Goal: Task Accomplishment & Management: Use online tool/utility

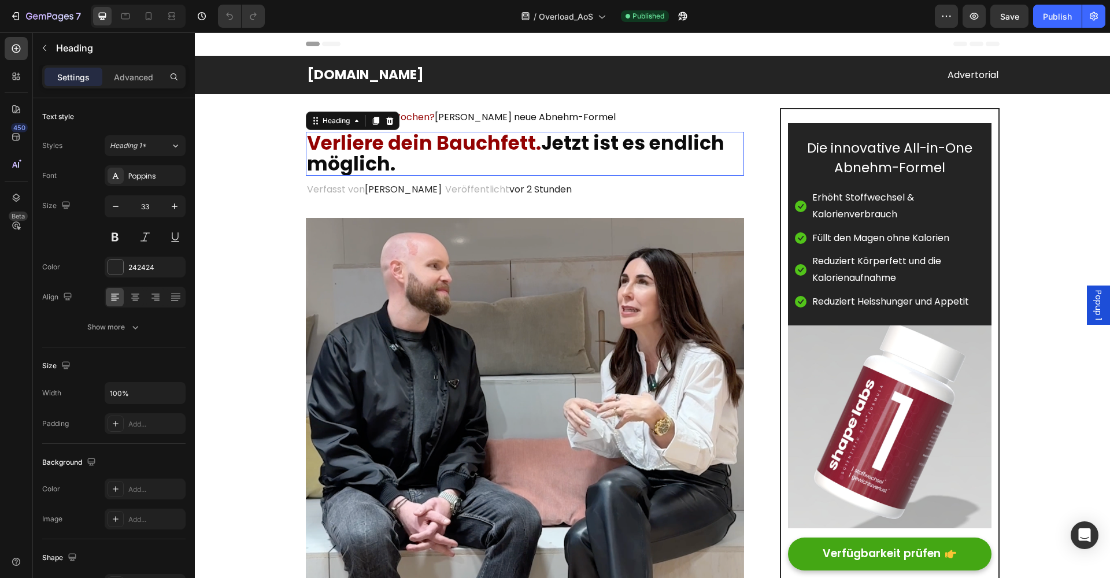
click at [445, 159] on h2 "Verliere dein Bauchfett. Jetzt ist es endlich möglich." at bounding box center [525, 154] width 439 height 44
click at [407, 157] on h2 "Verliere dein Bauchfett. Jetzt ist es endlich möglich." at bounding box center [525, 154] width 439 height 44
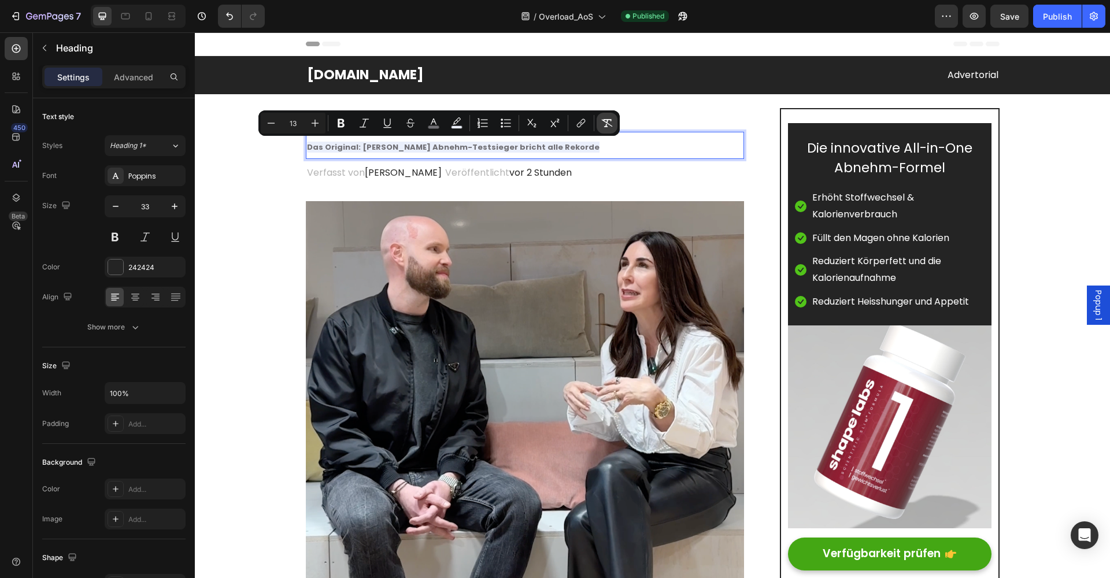
click at [609, 125] on icon "Editor contextual toolbar" at bounding box center [607, 123] width 11 height 8
type input "33"
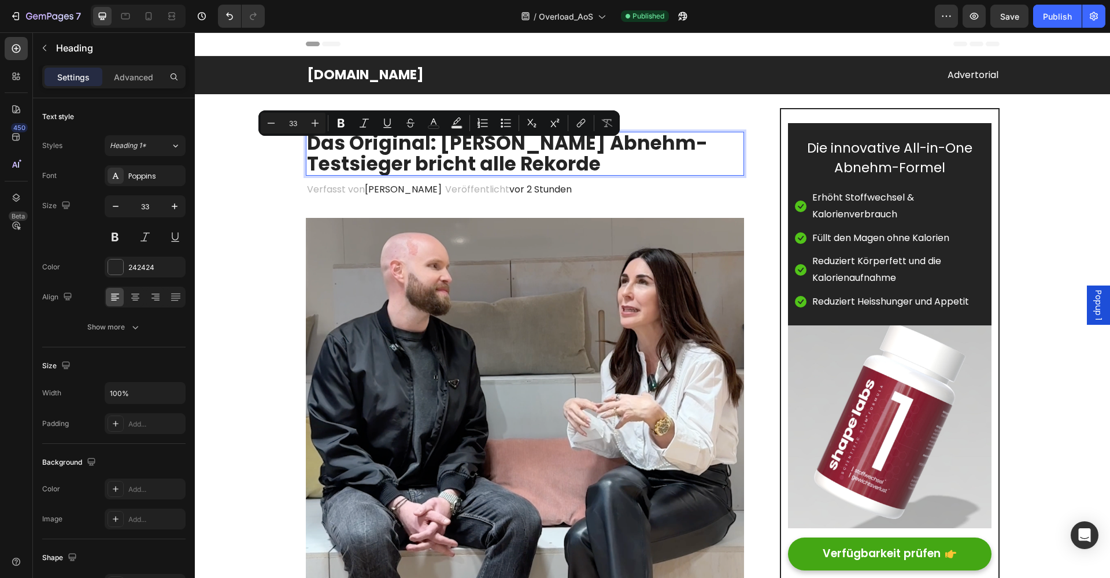
click at [515, 162] on p "Das Original: Judith Williams Abnehm-Testsieger bricht alle Rekorde" at bounding box center [525, 154] width 436 height 42
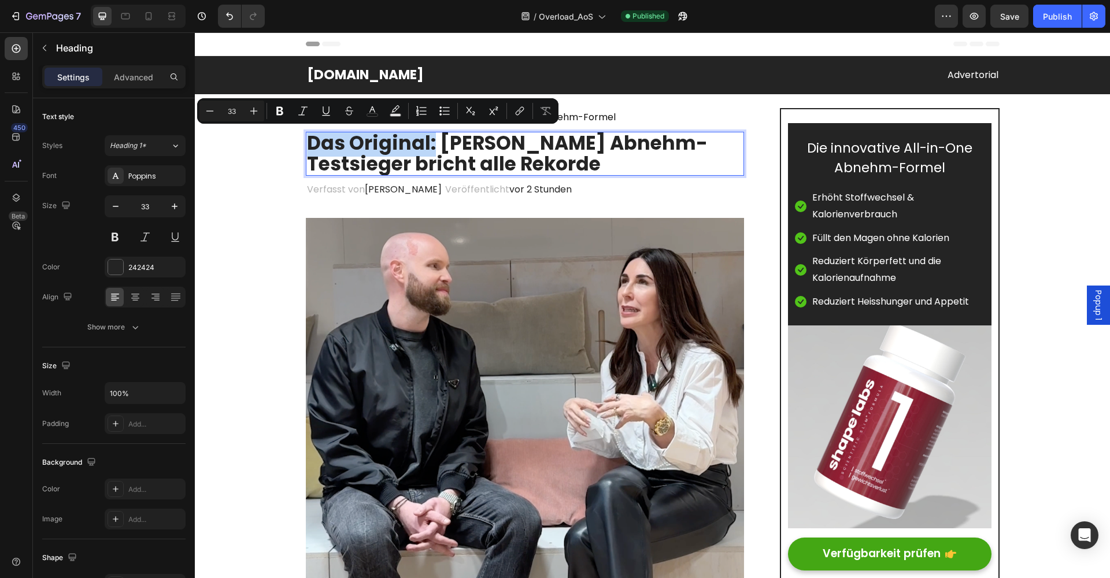
drag, startPoint x: 432, startPoint y: 142, endPoint x: 311, endPoint y: 143, distance: 120.8
click at [311, 143] on p "Das Original: Judith Williams Abnehm-Testsieger bricht alle Rekorde" at bounding box center [525, 154] width 436 height 42
click at [371, 111] on icon "Editor contextual toolbar" at bounding box center [372, 111] width 12 height 12
type input "242424"
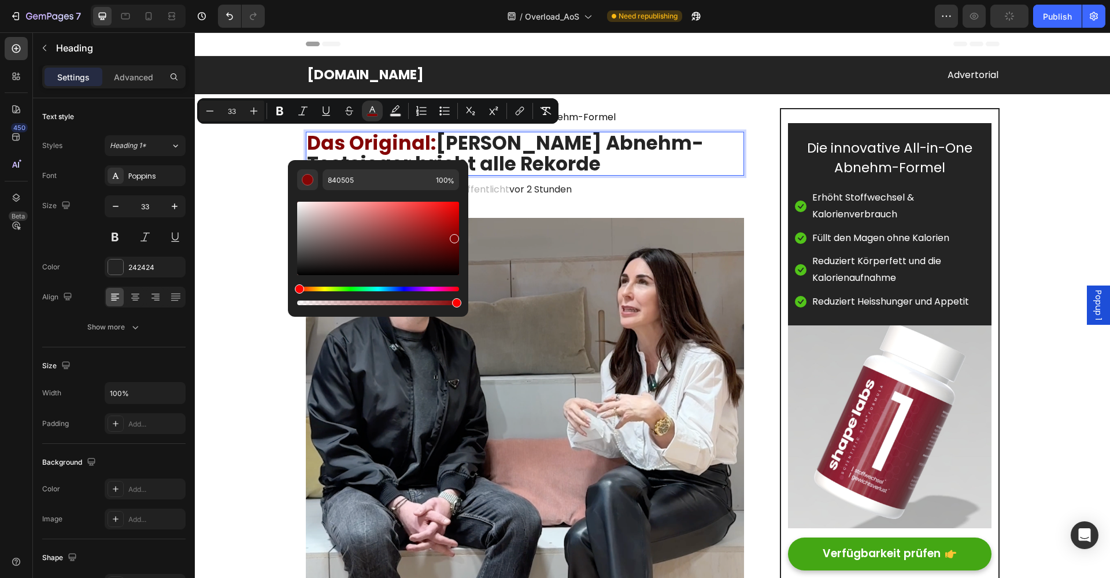
click at [454, 236] on div "Editor contextual toolbar" at bounding box center [378, 238] width 162 height 73
type input "870505"
click at [604, 165] on p "Das Original: Judith Williams Abnehm-Testsieger bricht alle Rekorde" at bounding box center [525, 154] width 436 height 42
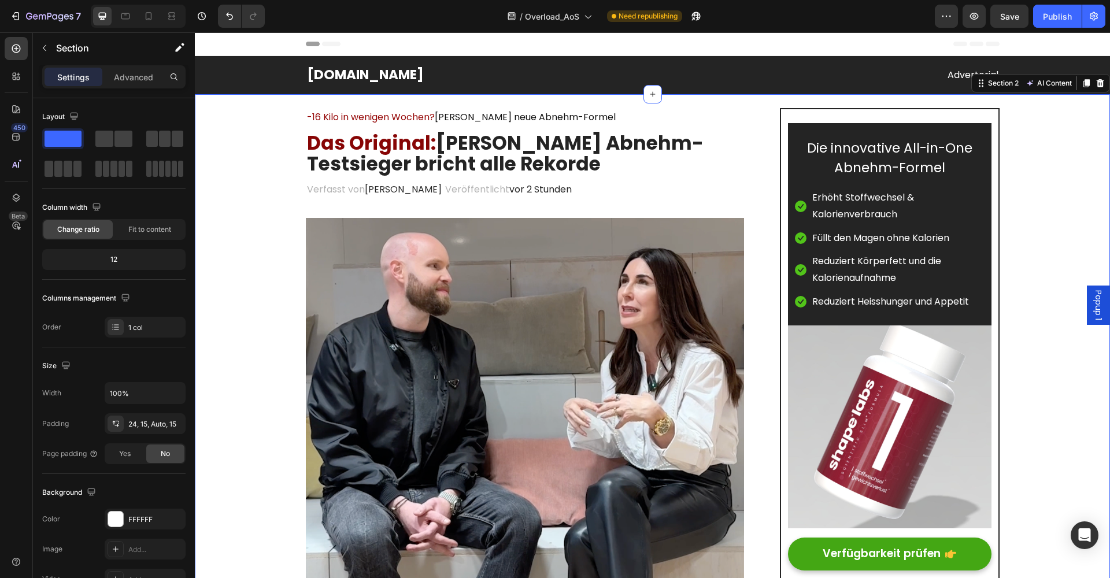
drag, startPoint x: 259, startPoint y: 148, endPoint x: 268, endPoint y: 148, distance: 9.2
click at [463, 116] on span "Judith Williams neue Abnehm-Formel" at bounding box center [525, 116] width 181 height 13
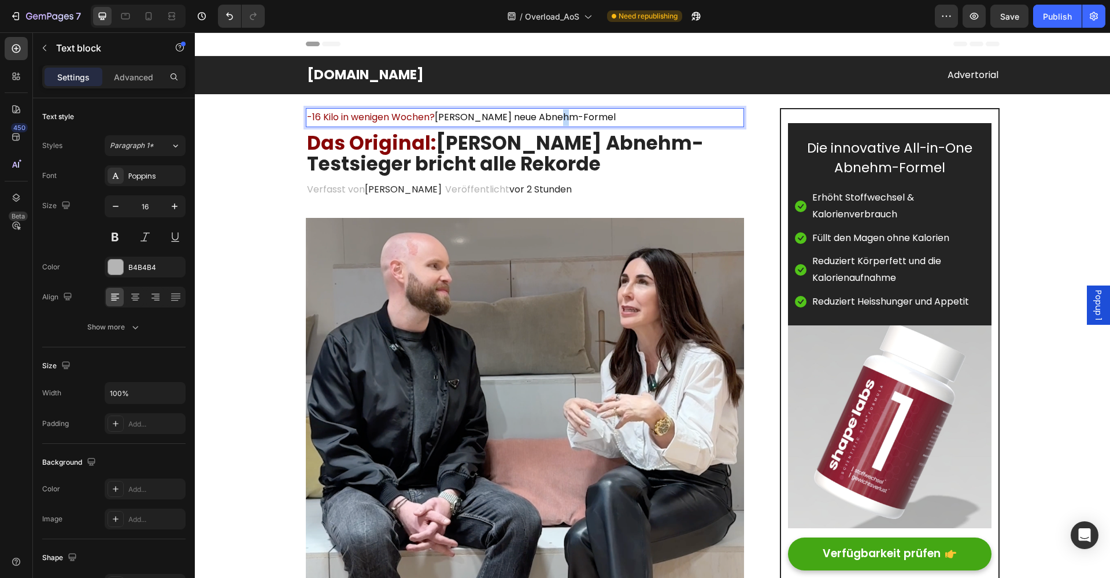
click at [553, 114] on span "Judith Williams neue Abnehm-Formel" at bounding box center [525, 116] width 181 height 13
drag, startPoint x: 568, startPoint y: 114, endPoint x: 440, endPoint y: 115, distance: 127.1
click at [440, 115] on p "-16 Kilo in wenigen Wochen? Judith Williams neue Abnehm-Formel" at bounding box center [525, 117] width 436 height 17
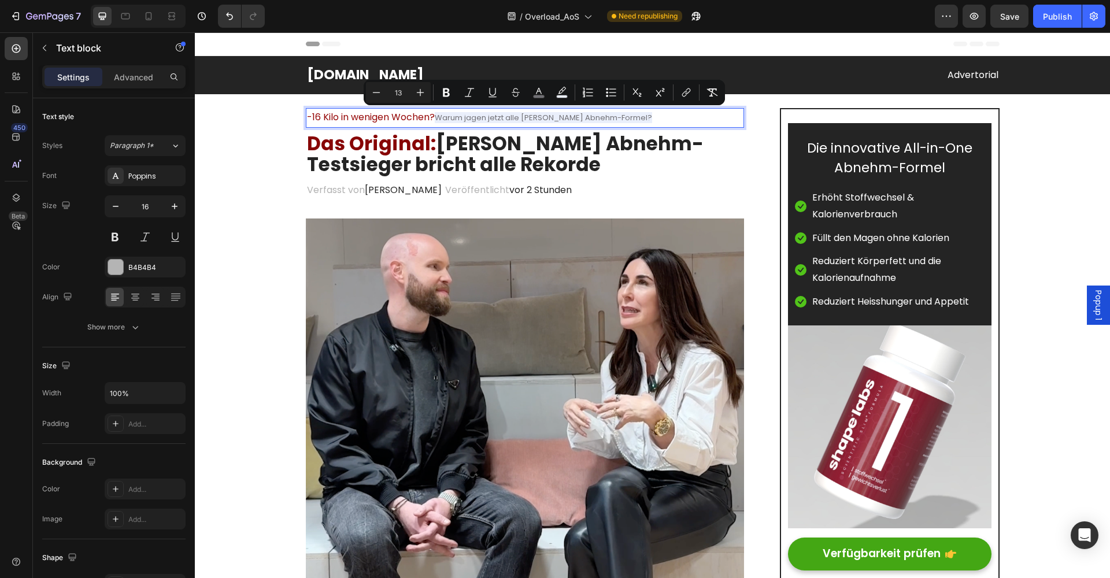
drag, startPoint x: 657, startPoint y: 117, endPoint x: 439, endPoint y: 118, distance: 217.9
click at [439, 118] on p "-16 Kilo in wenigen Wochen? Warum jagen jetzt alle Judith Williams Abnehm-Forme…" at bounding box center [525, 117] width 436 height 17
click at [715, 94] on icon "Editor contextual toolbar" at bounding box center [712, 92] width 11 height 8
type input "16"
click at [543, 95] on rect "Editor contextual toolbar" at bounding box center [538, 96] width 11 height 3
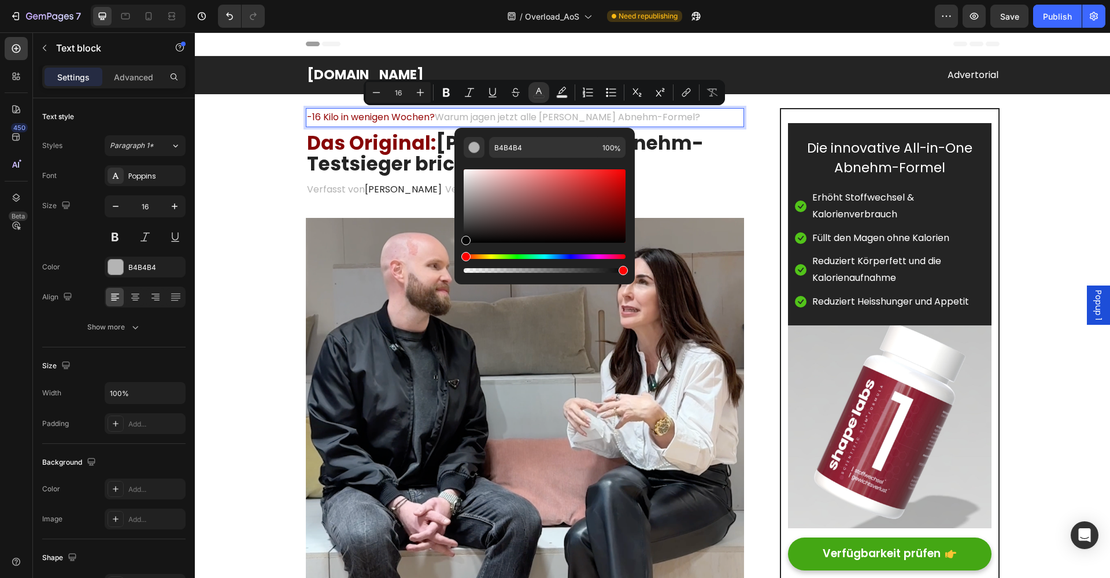
click at [463, 240] on div "Editor contextual toolbar" at bounding box center [544, 205] width 162 height 73
type input "070707"
click at [462, 113] on span "Warum jagen jetzt alle Judith Williams Abnehm-Formel?" at bounding box center [567, 116] width 265 height 13
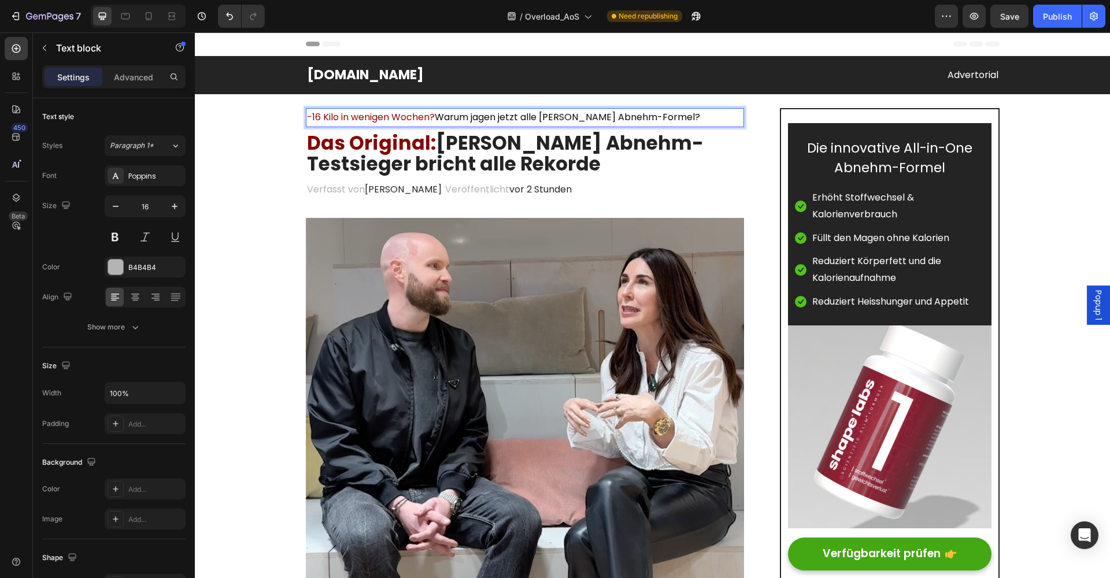
click at [460, 116] on span "Warum jagen jetzt alle Judith Williams Abnehm-Formel?" at bounding box center [567, 116] width 265 height 13
click at [461, 116] on span "Warum jagen jetzt alle Judith Williams Abnehm-Formel?" at bounding box center [567, 116] width 265 height 13
click at [717, 116] on p "-16 Kilo in wenigen Wochen? Deswegen jagen jetzt alle Judith Williams Abnehm-Fo…" at bounding box center [525, 117] width 436 height 17
drag, startPoint x: 713, startPoint y: 115, endPoint x: 617, endPoint y: 115, distance: 95.9
click at [616, 115] on p "-16 Kilo in wenigen Wochen? Deswegen jagen jetzt alle Judith Williams Abnehm-Fo…" at bounding box center [525, 117] width 436 height 17
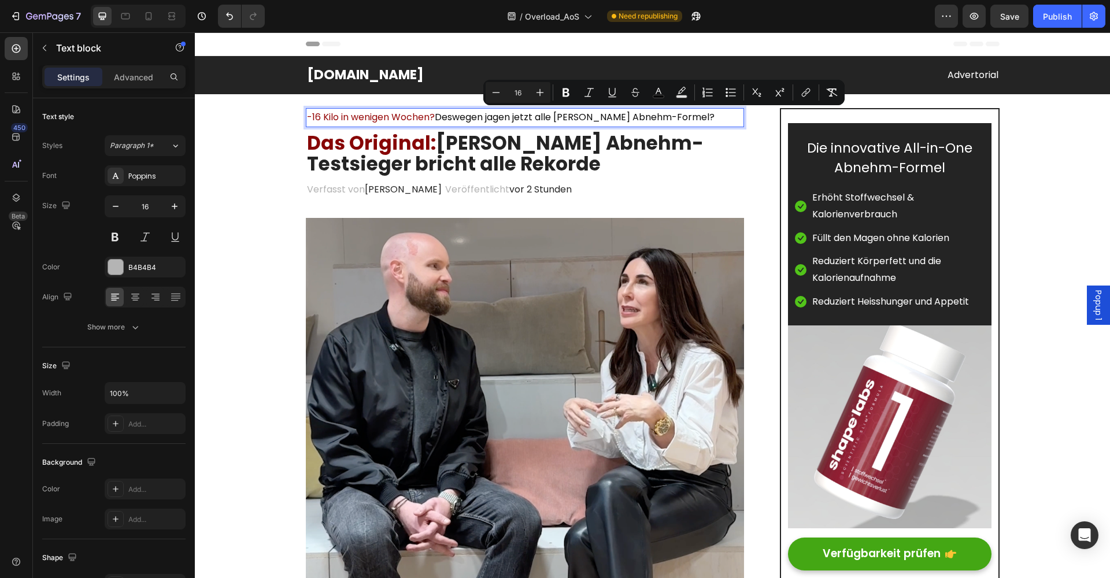
click at [617, 116] on span "Deswegen jagen jetzt alle Judith Williams Abnehm-Formel?" at bounding box center [575, 116] width 280 height 13
drag, startPoint x: 717, startPoint y: 115, endPoint x: 562, endPoint y: 116, distance: 155.5
click at [562, 116] on p "-16 Kilo in wenigen Wochen? Deswegen jagen jetzt alle Judith Williams Abnehm-Fo…" at bounding box center [525, 117] width 436 height 17
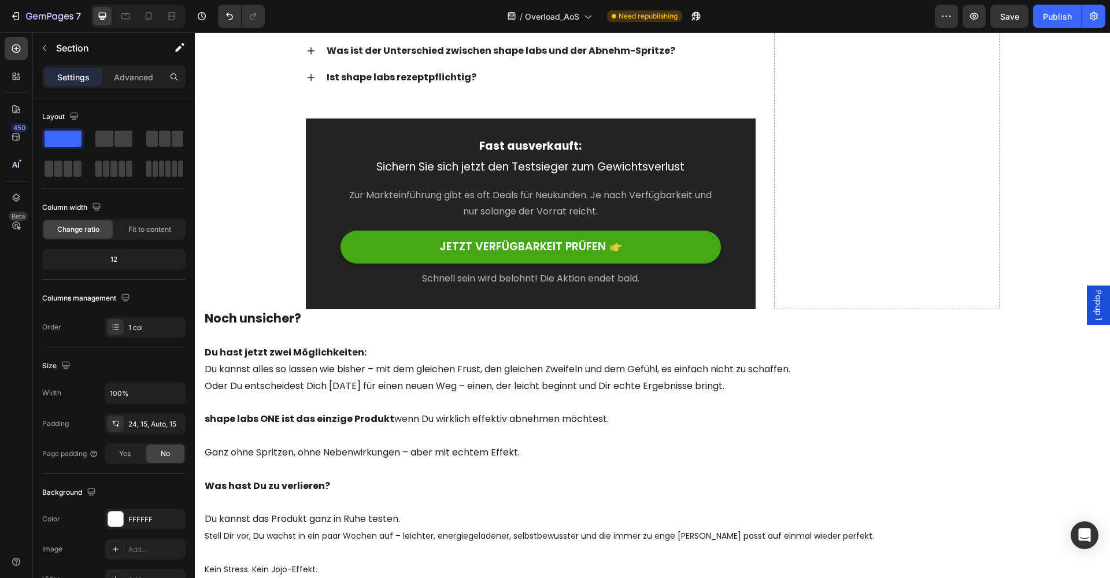
scroll to position [5460, 0]
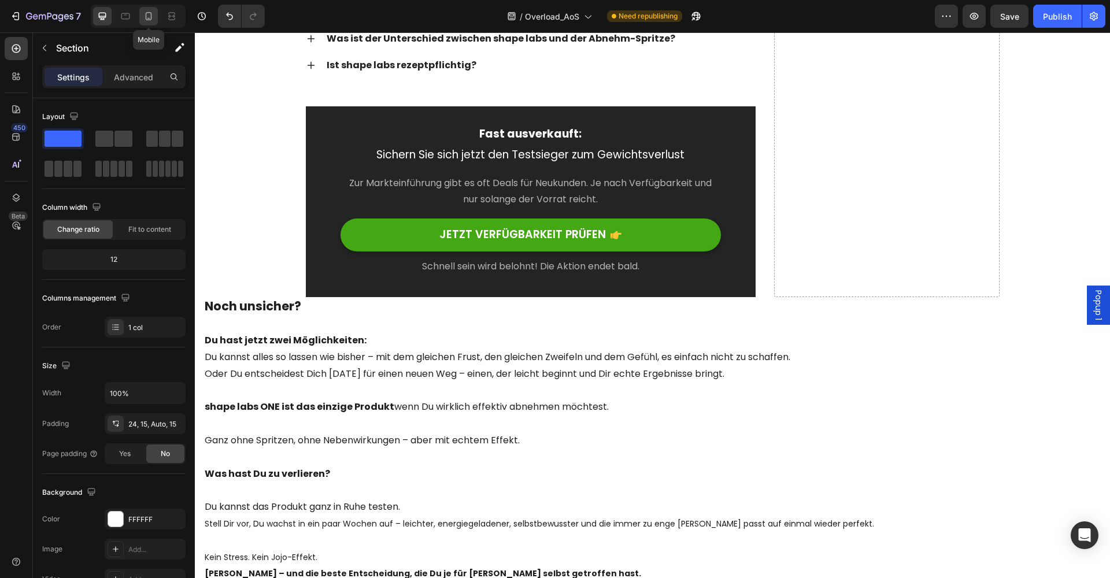
click at [154, 21] on icon at bounding box center [149, 16] width 12 height 12
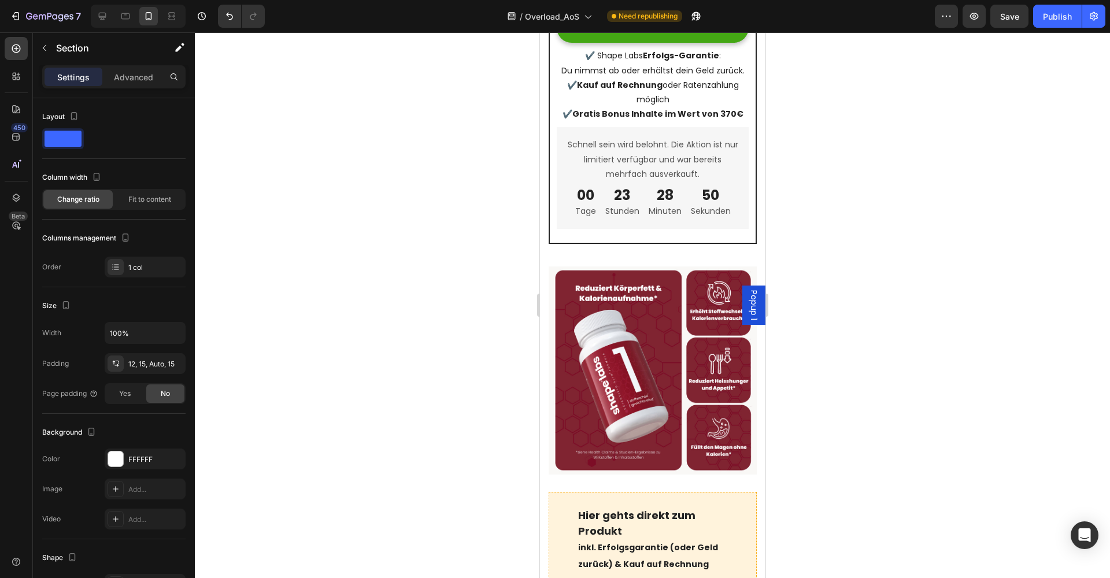
scroll to position [3907, 0]
click at [1049, 18] on div "Publish" at bounding box center [1057, 16] width 29 height 12
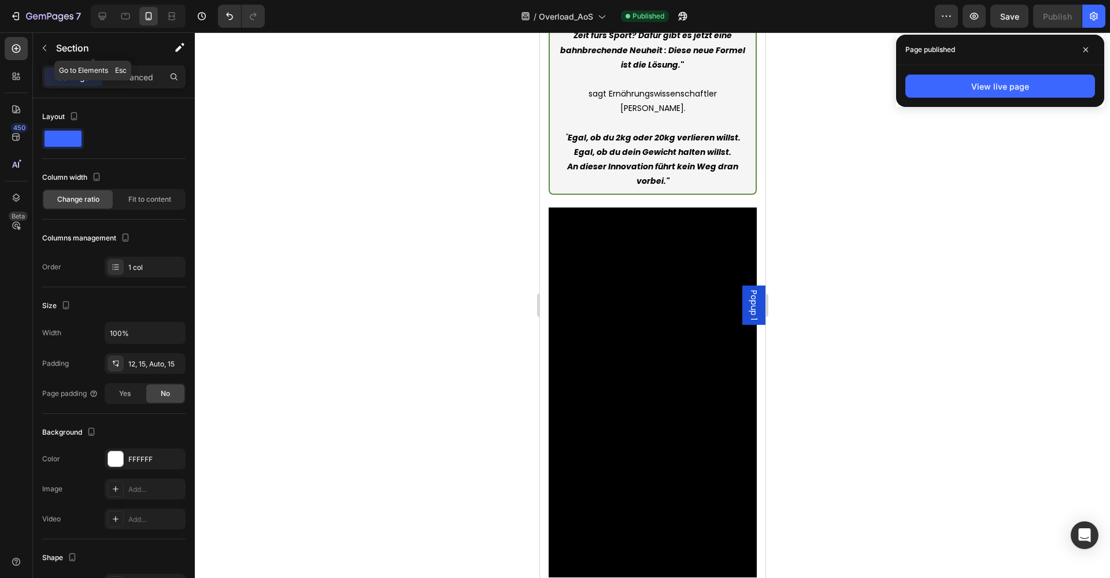
scroll to position [565, 0]
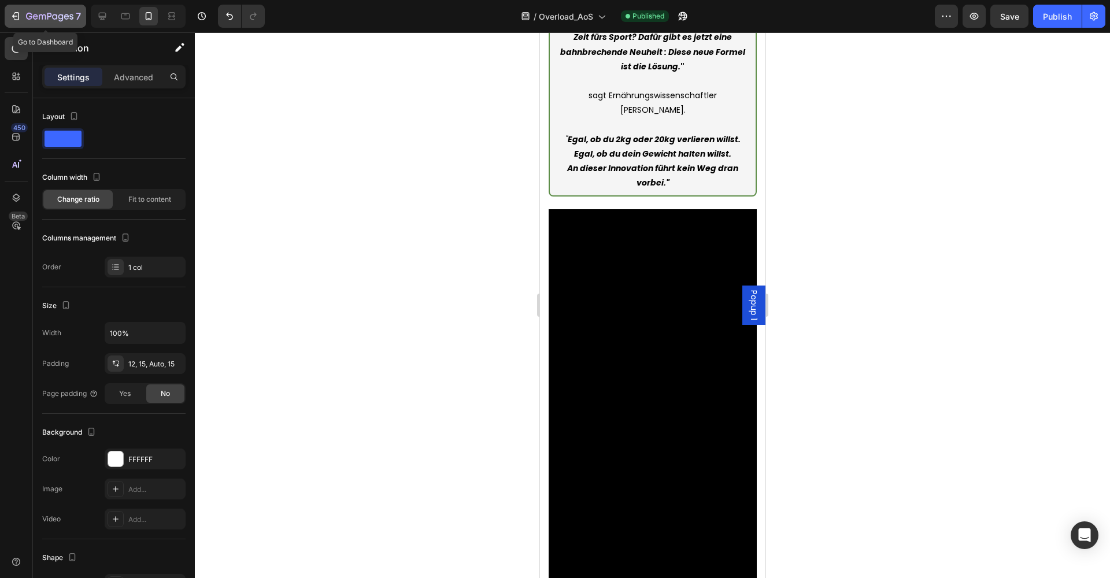
click at [21, 18] on div "7" at bounding box center [45, 16] width 71 height 14
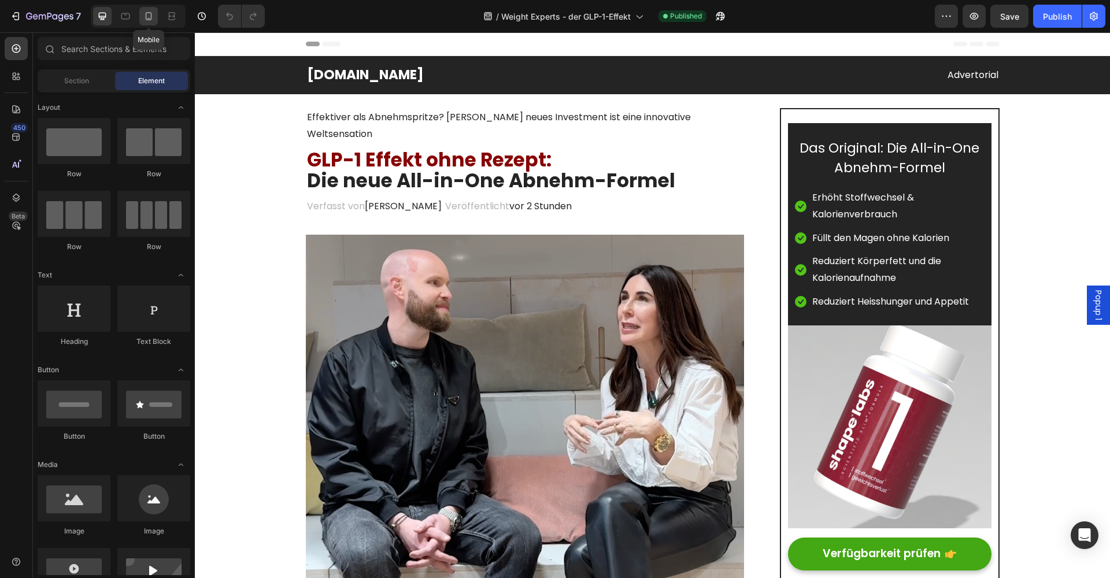
click at [155, 16] on div at bounding box center [148, 16] width 18 height 18
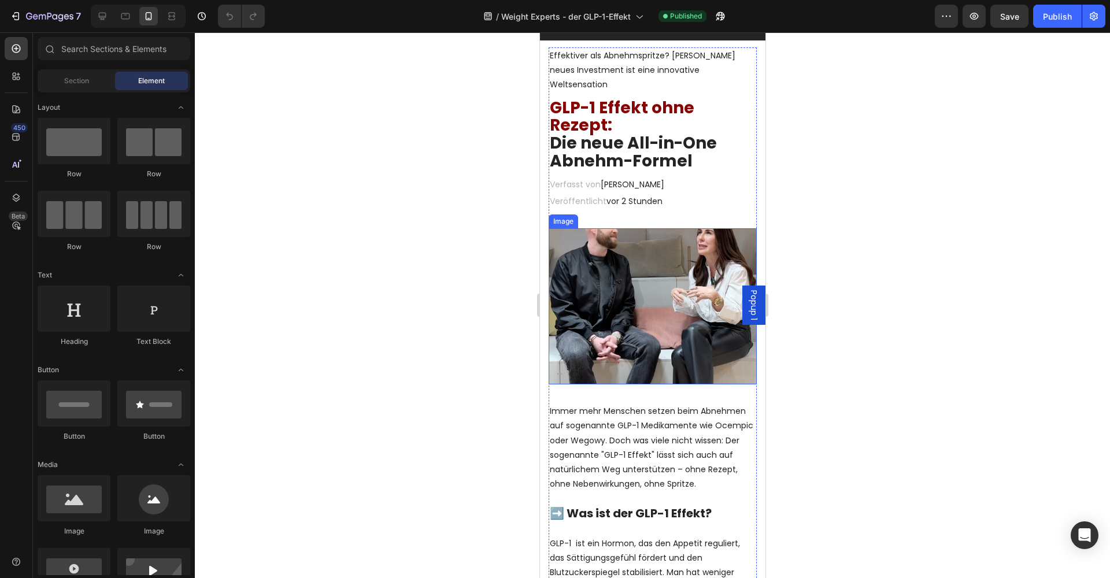
scroll to position [75, 0]
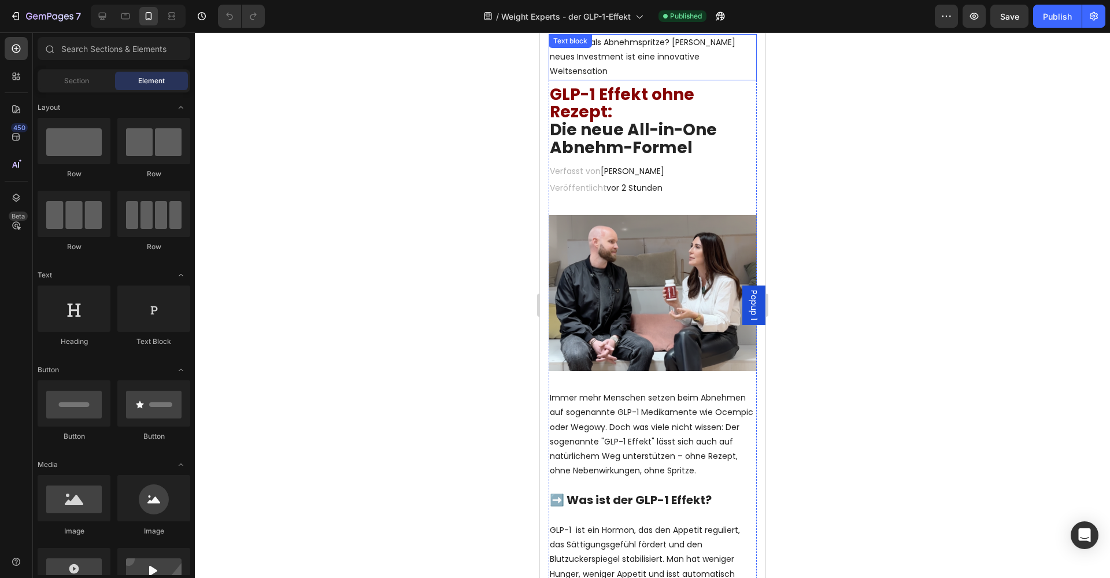
click at [673, 57] on span "Effektiver als Abnehmspritze? Judith Williams neues Investment ist eine innovat…" at bounding box center [642, 56] width 186 height 40
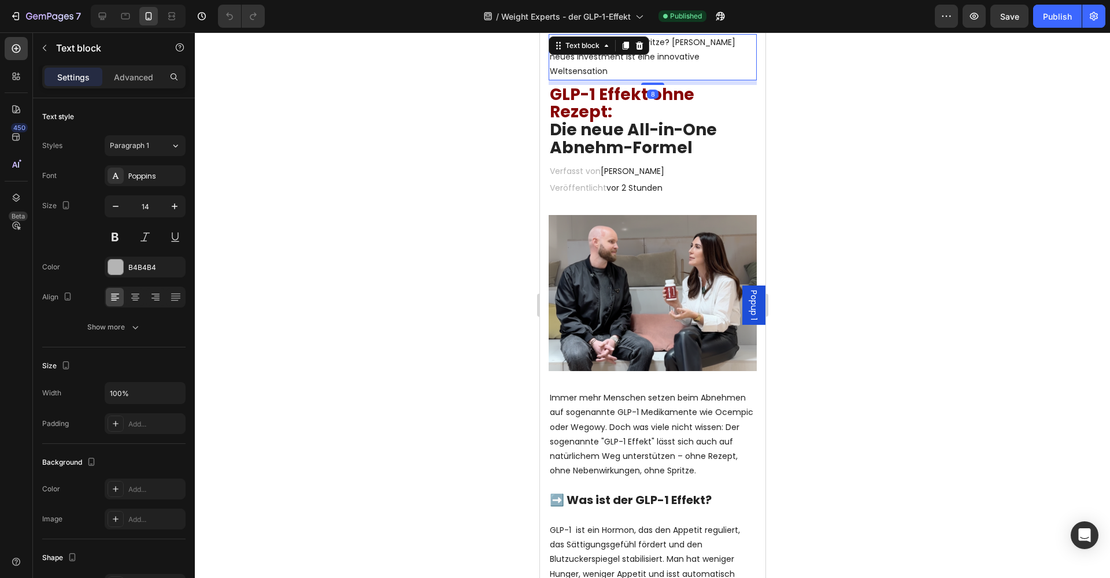
click at [673, 57] on span "Effektiver als Abnehmspritze? Judith Williams neues Investment ist eine innovat…" at bounding box center [642, 56] width 186 height 40
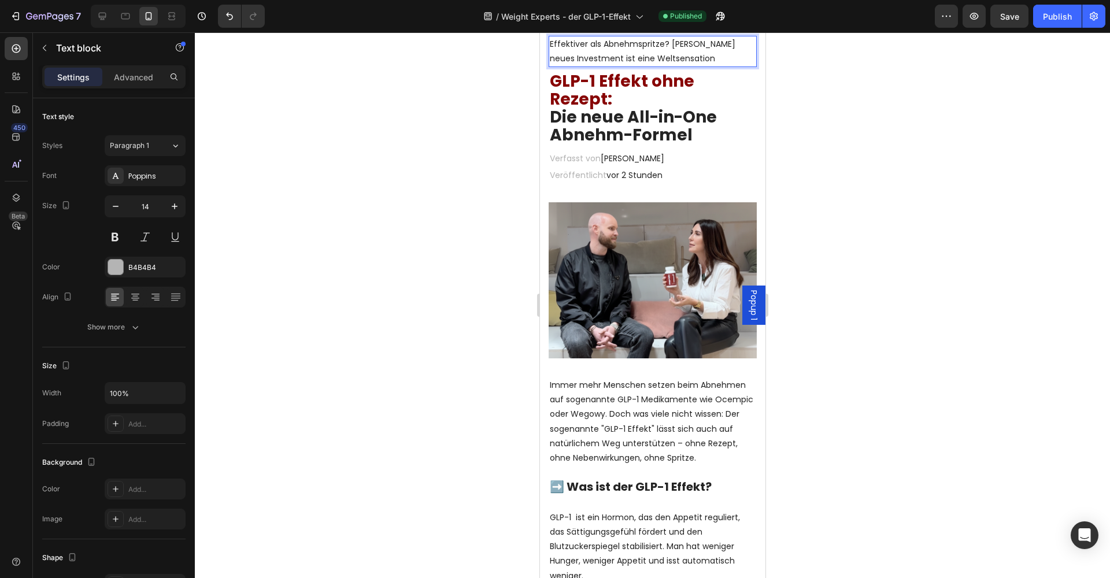
drag, startPoint x: 863, startPoint y: 163, endPoint x: 854, endPoint y: 166, distance: 9.7
click at [863, 163] on div at bounding box center [652, 305] width 915 height 546
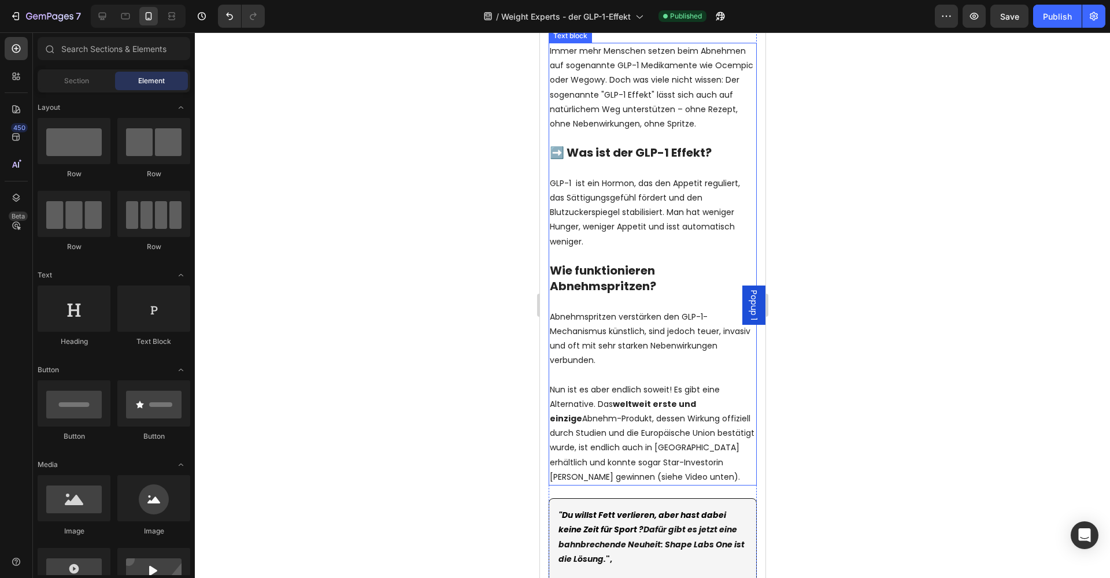
scroll to position [417, 0]
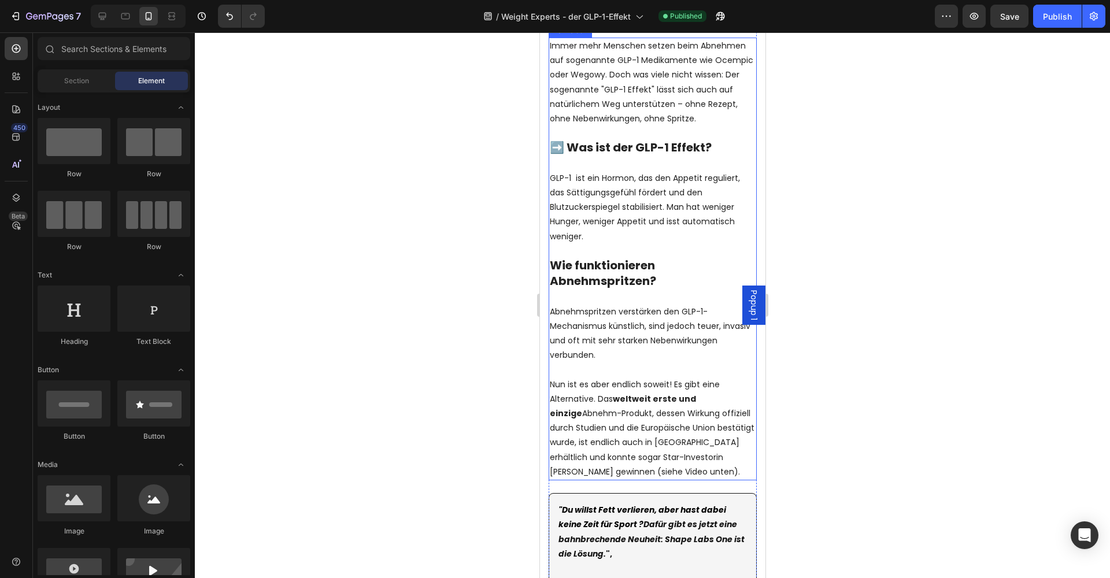
click at [723, 61] on p "Immer mehr Menschen setzen beim Abnehmen auf sogenannte GLP-1 Medikamente wie O…" at bounding box center [652, 82] width 206 height 87
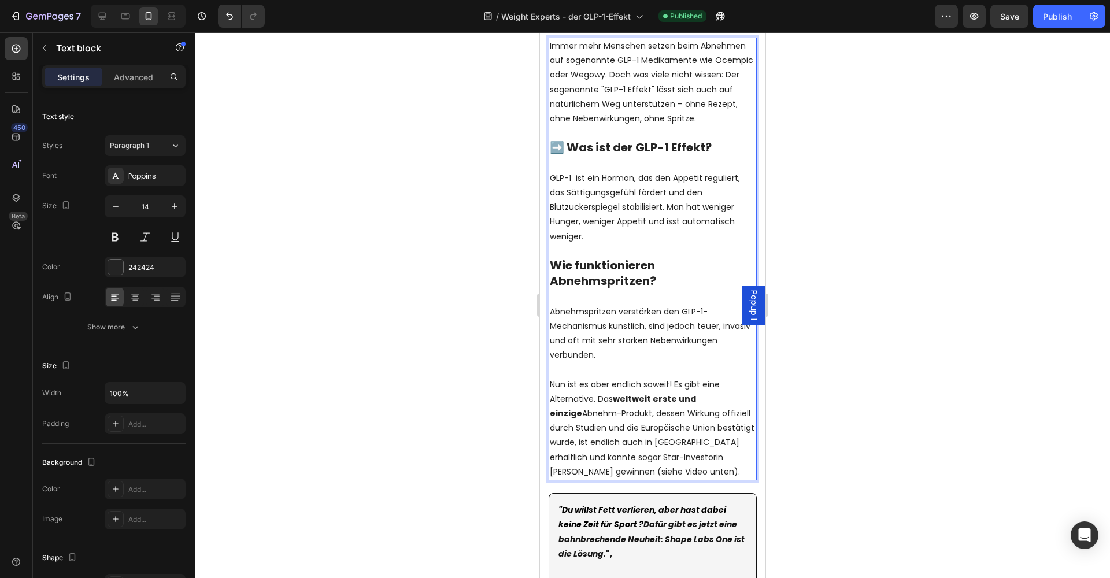
click at [724, 58] on p "Immer mehr Menschen setzen beim Abnehmen auf sogenannte GLP-1 Medikamente wie O…" at bounding box center [652, 82] width 206 height 87
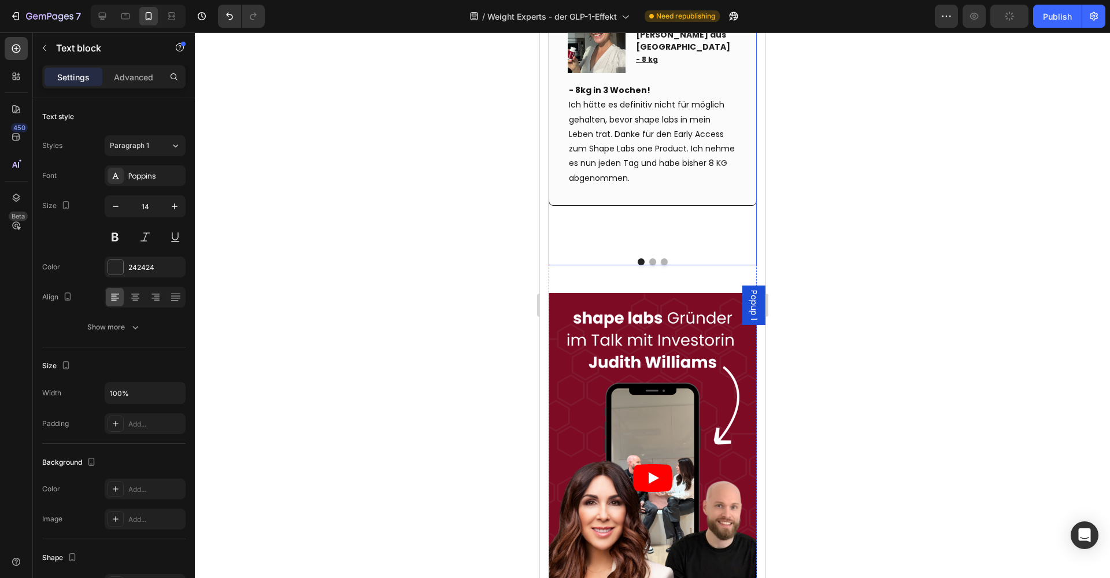
scroll to position [1844, 0]
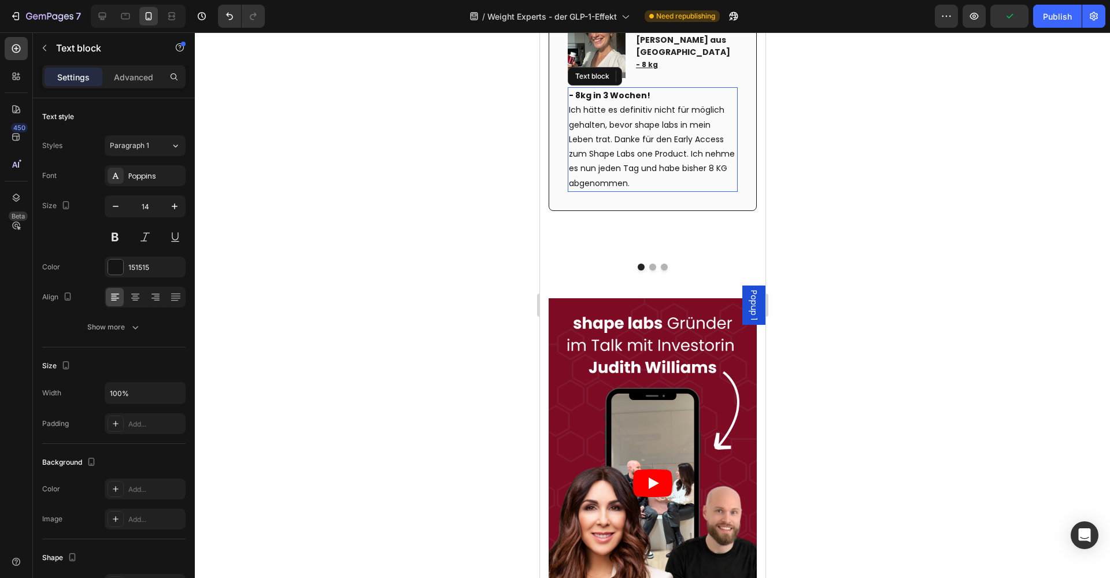
click at [640, 139] on p "Ich hätte es definitiv nicht für möglich gehalten, bevor shape labs in mein Leb…" at bounding box center [652, 146] width 168 height 87
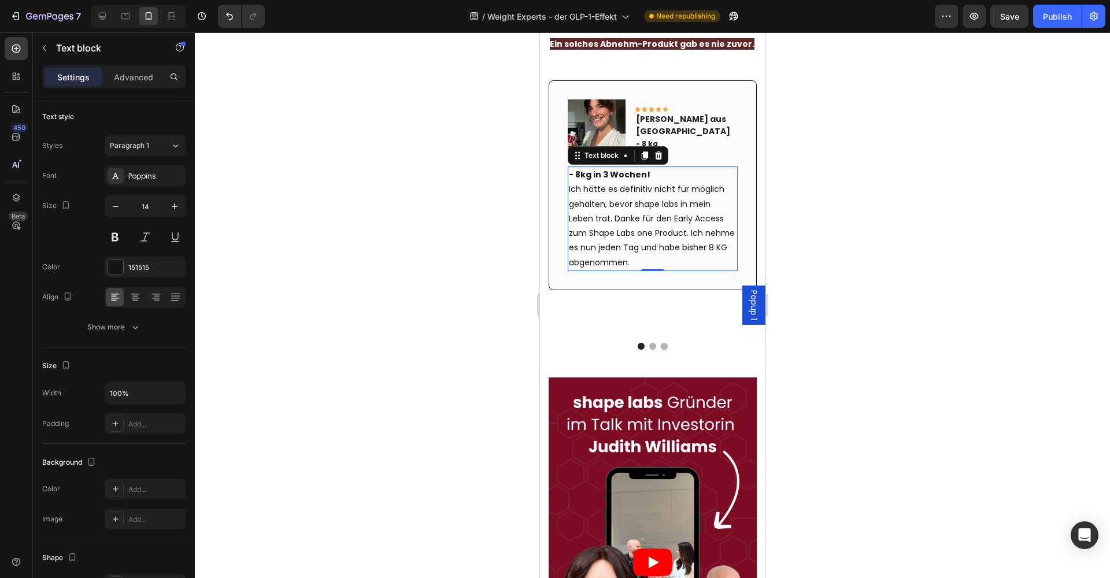
scroll to position [1765, 0]
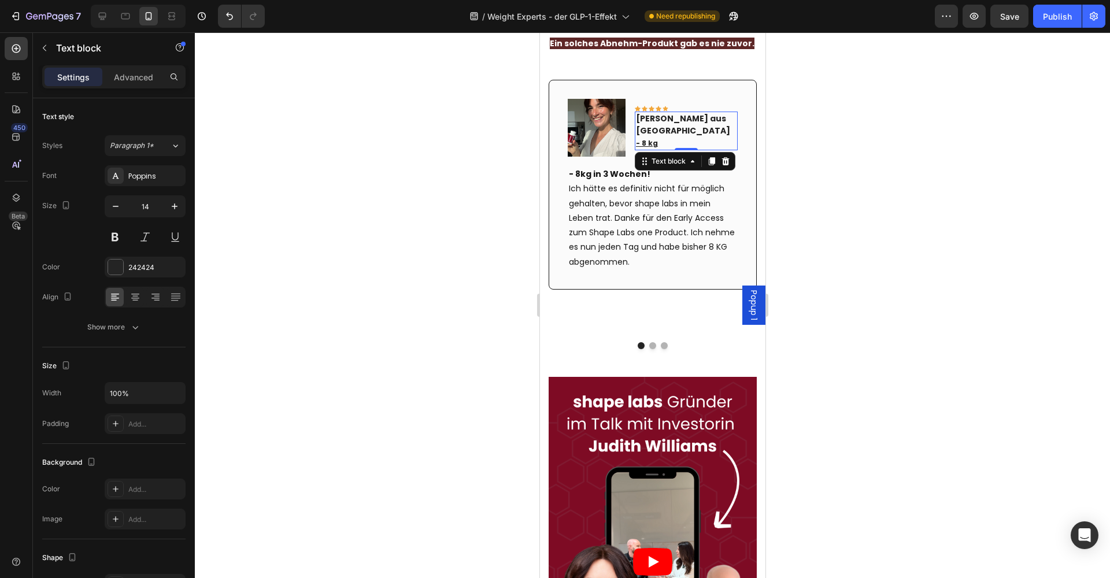
click at [644, 138] on u "- 8 kg" at bounding box center [646, 143] width 22 height 10
click at [581, 168] on strong "- 8kg in 3 Wochen!" at bounding box center [608, 174] width 81 height 12
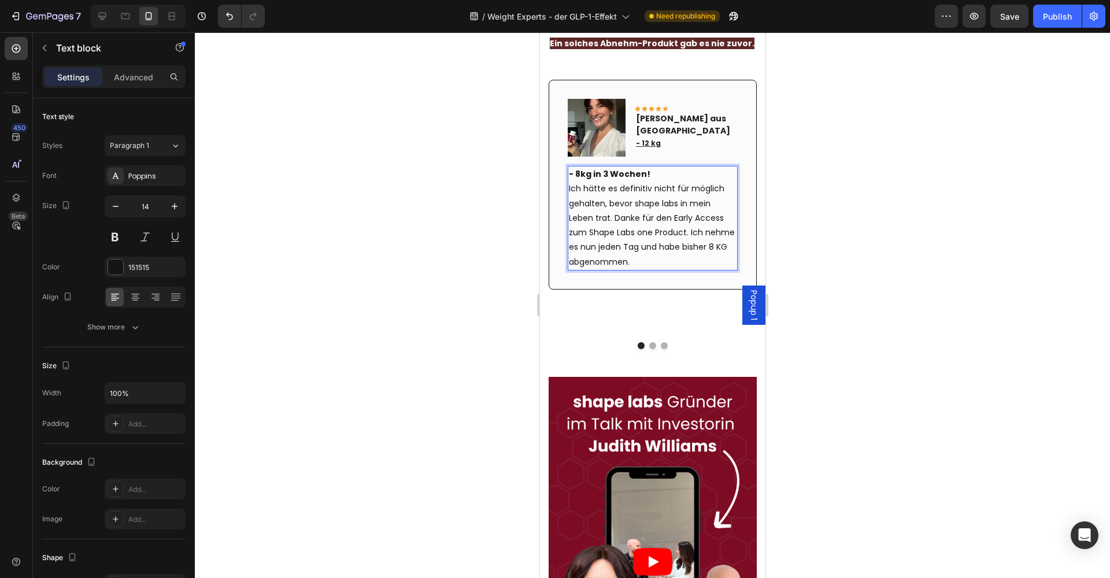
click at [579, 168] on strong "- 8kg in 3 Wochen!" at bounding box center [608, 174] width 81 height 12
click at [709, 235] on p "Ich hätte es definitiv nicht für möglich gehalten, bevor shape labs in mein Leb…" at bounding box center [652, 224] width 168 height 87
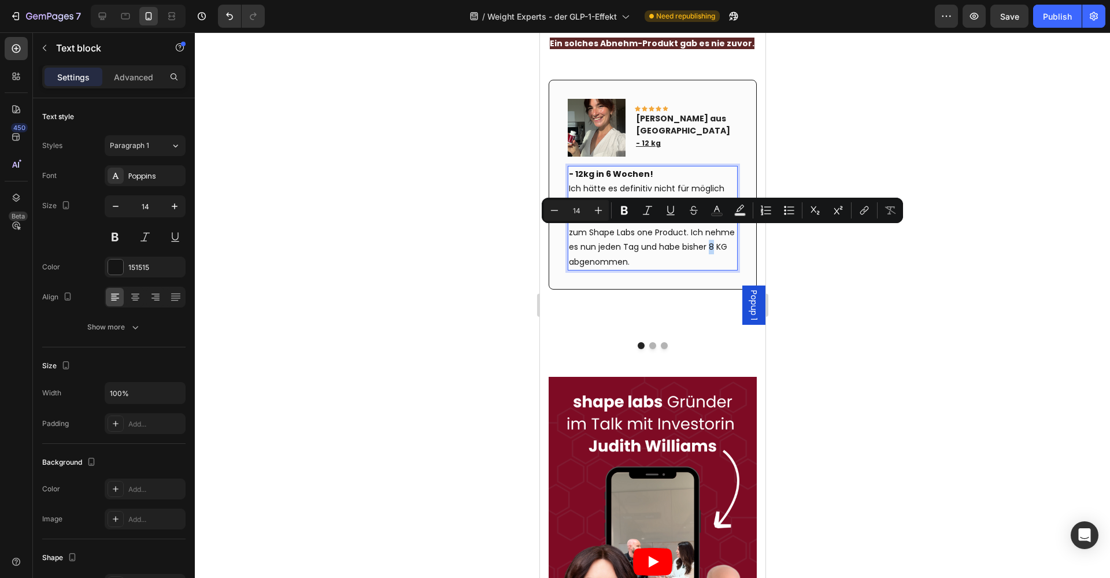
click at [709, 234] on p "Ich hätte es definitiv nicht für möglich gehalten, bevor shape labs in mein Leb…" at bounding box center [652, 224] width 168 height 87
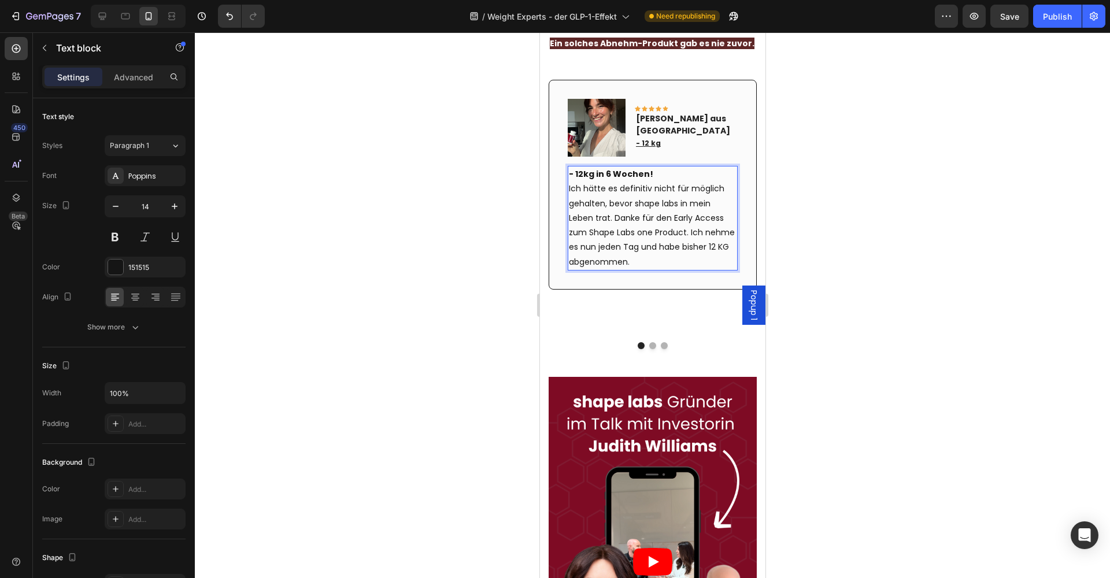
click at [625, 203] on p "Ich hätte es definitiv nicht für möglich gehalten, bevor shape labs in mein Leb…" at bounding box center [652, 224] width 168 height 87
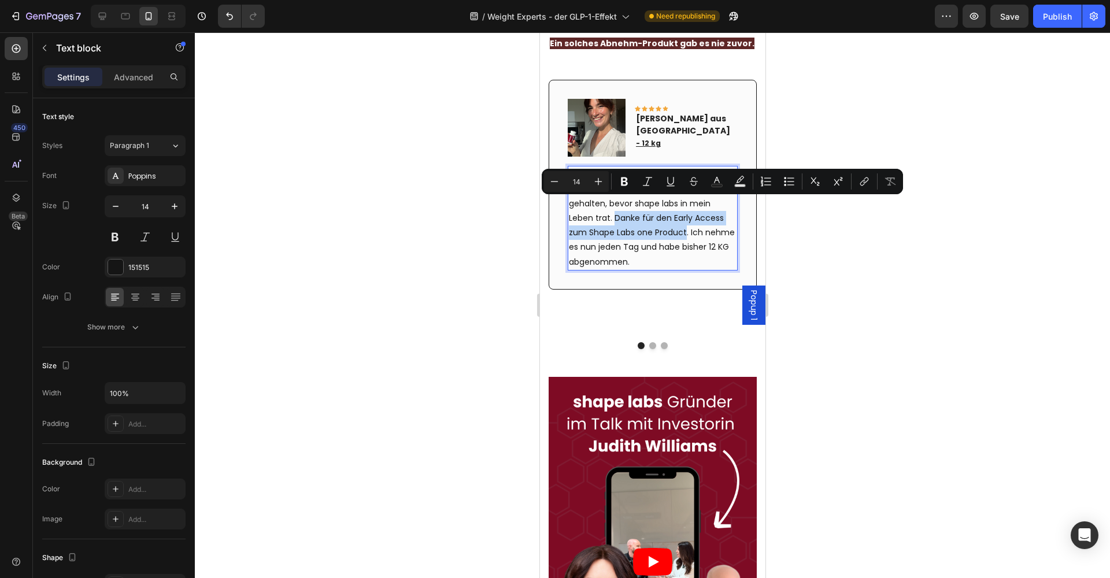
drag, startPoint x: 613, startPoint y: 203, endPoint x: 686, endPoint y: 221, distance: 75.0
click at [686, 221] on p "Ich hätte es definitiv nicht für möglich gehalten, bevor shape labs in mein Leb…" at bounding box center [652, 224] width 168 height 87
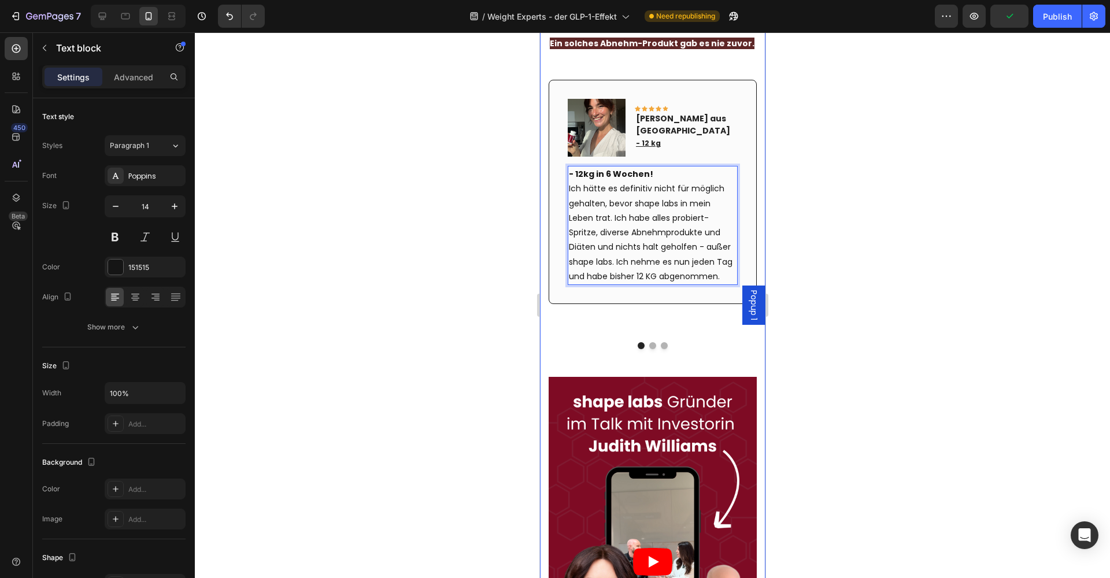
click at [806, 220] on div at bounding box center [652, 305] width 915 height 546
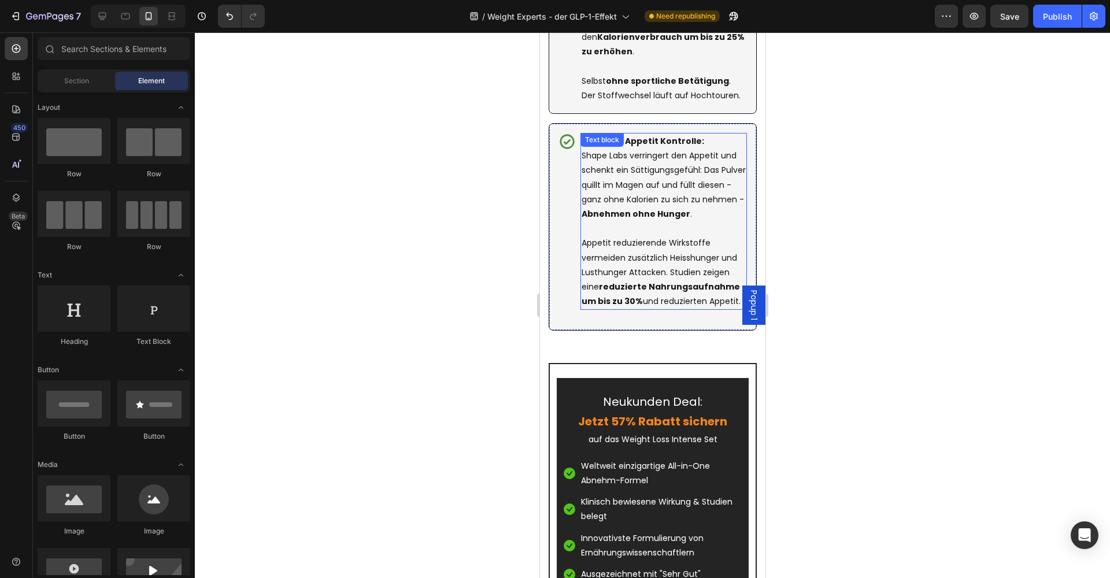
scroll to position [3183, 0]
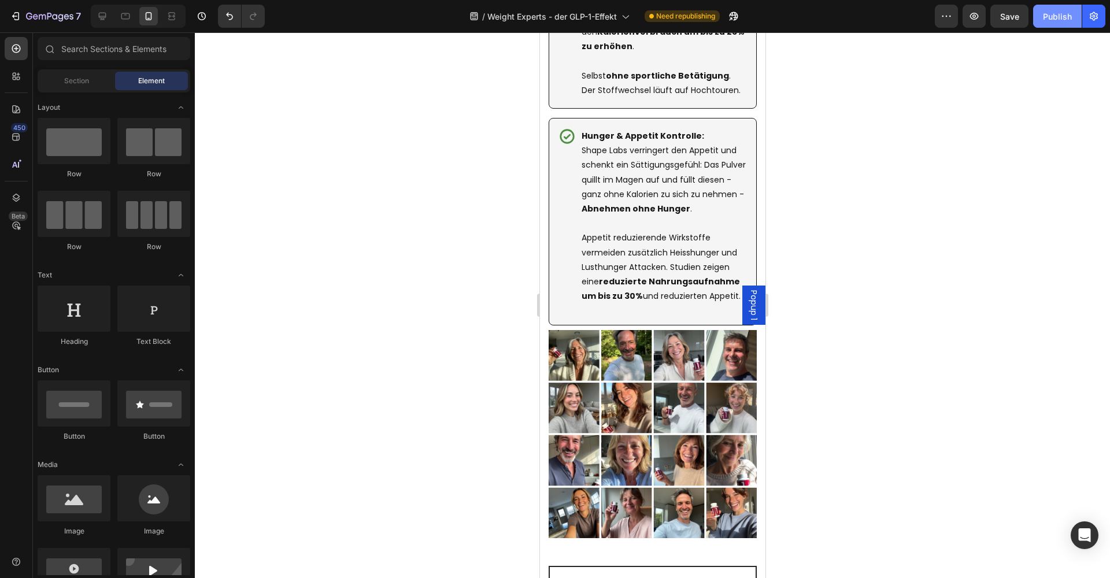
click at [1056, 16] on div "Publish" at bounding box center [1057, 16] width 29 height 12
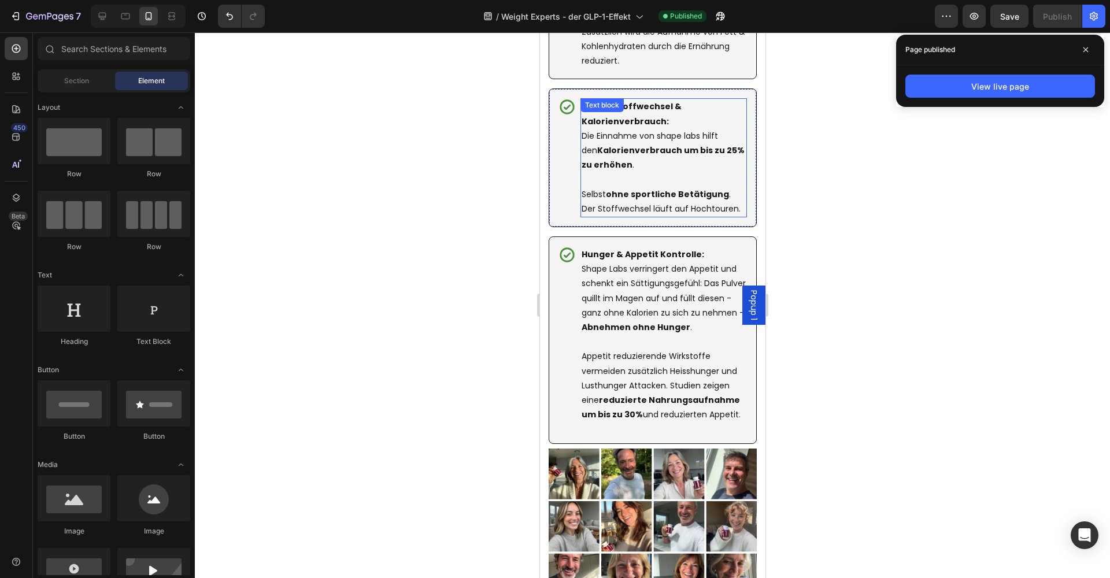
scroll to position [3068, 0]
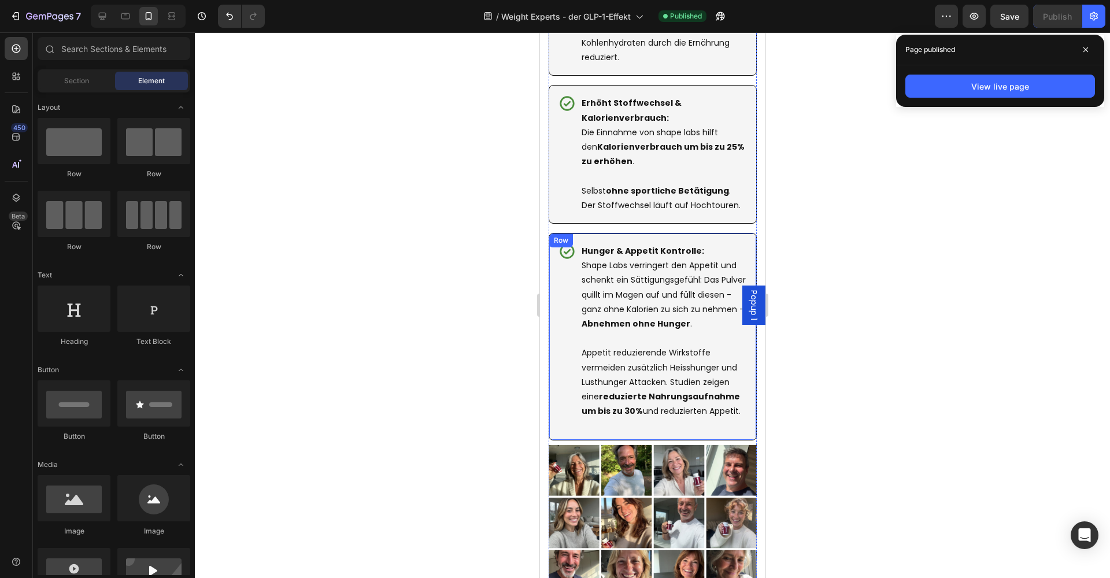
click at [558, 269] on div "Icon" at bounding box center [566, 337] width 17 height 188
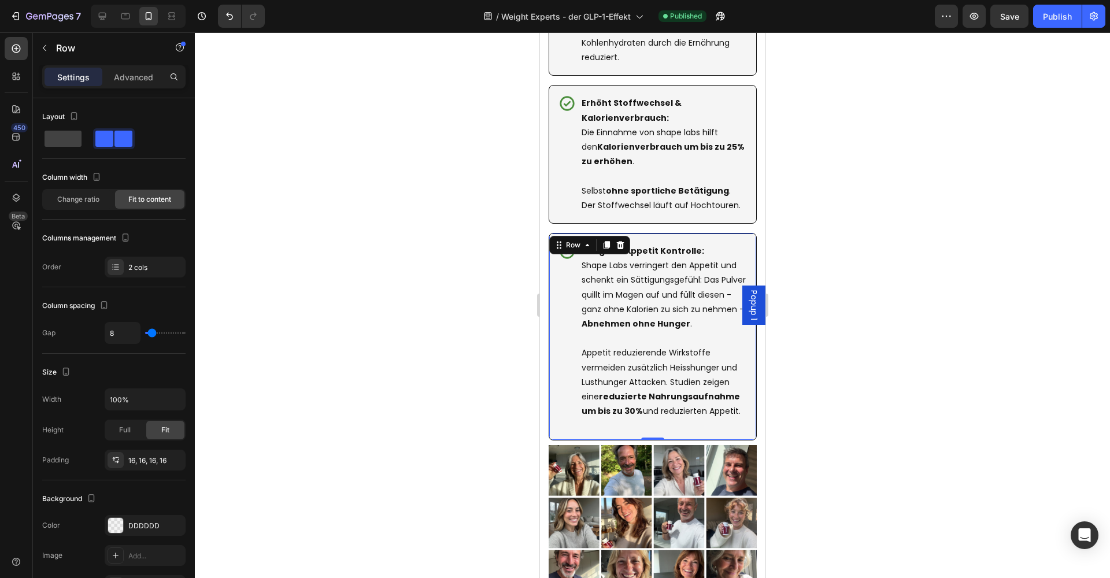
click at [607, 241] on icon at bounding box center [606, 245] width 6 height 8
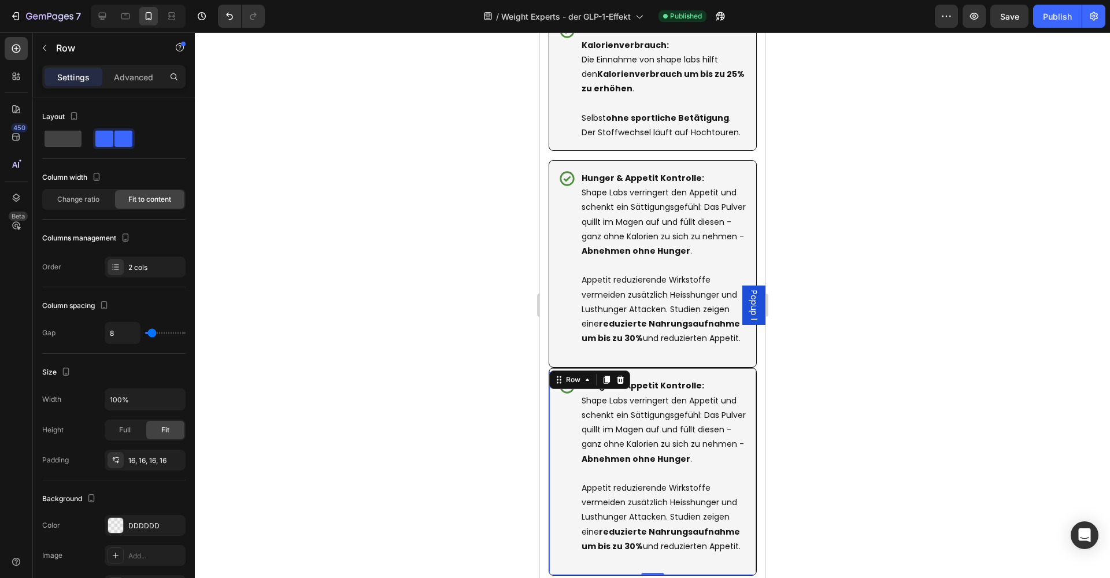
scroll to position [3142, 0]
click at [650, 377] on div "Hunger & Appetit Kontrolle: Shape Labs verringert den Appetit und schenkt ein S…" at bounding box center [663, 465] width 166 height 177
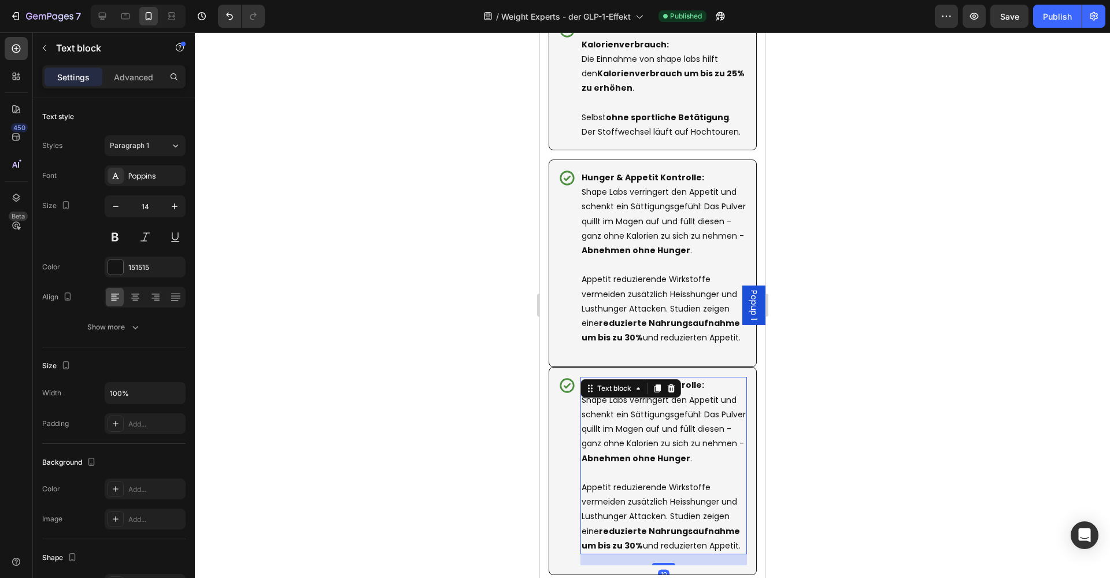
click at [650, 381] on div at bounding box center [657, 388] width 14 height 14
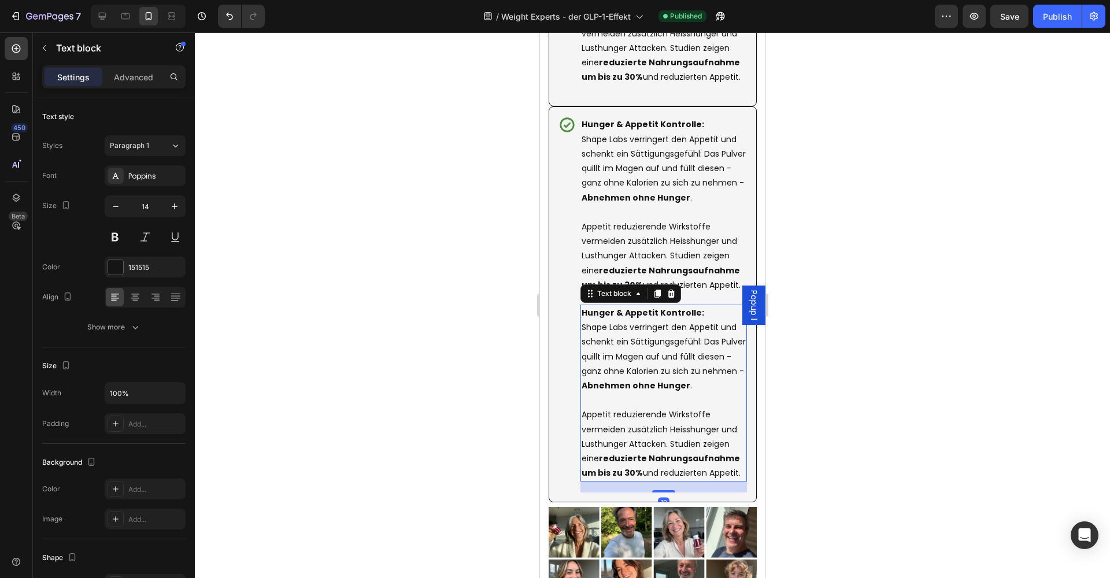
scroll to position [3393, 0]
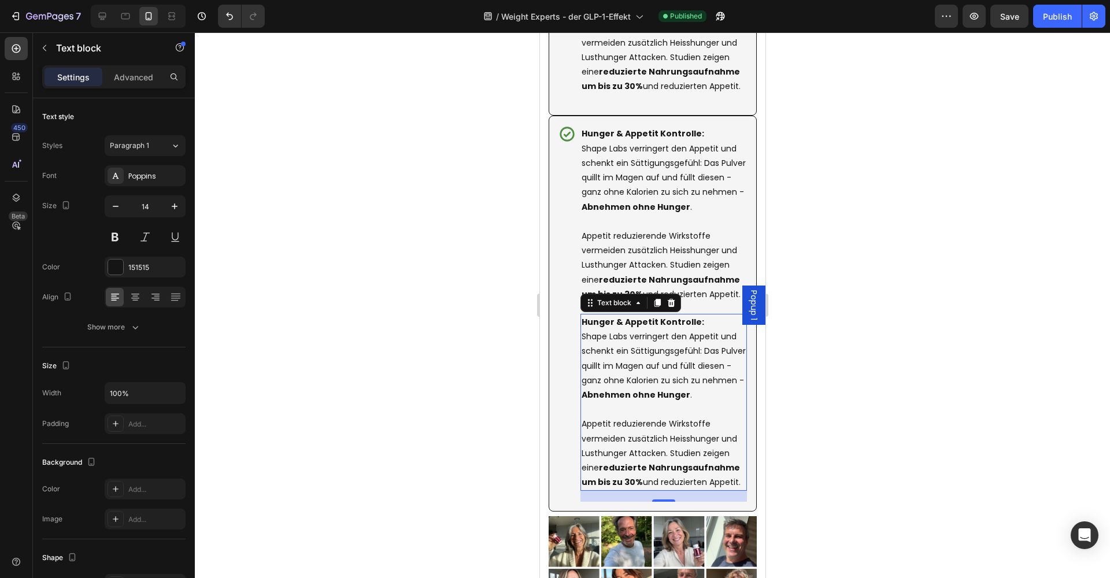
click at [670, 298] on icon at bounding box center [670, 302] width 9 height 9
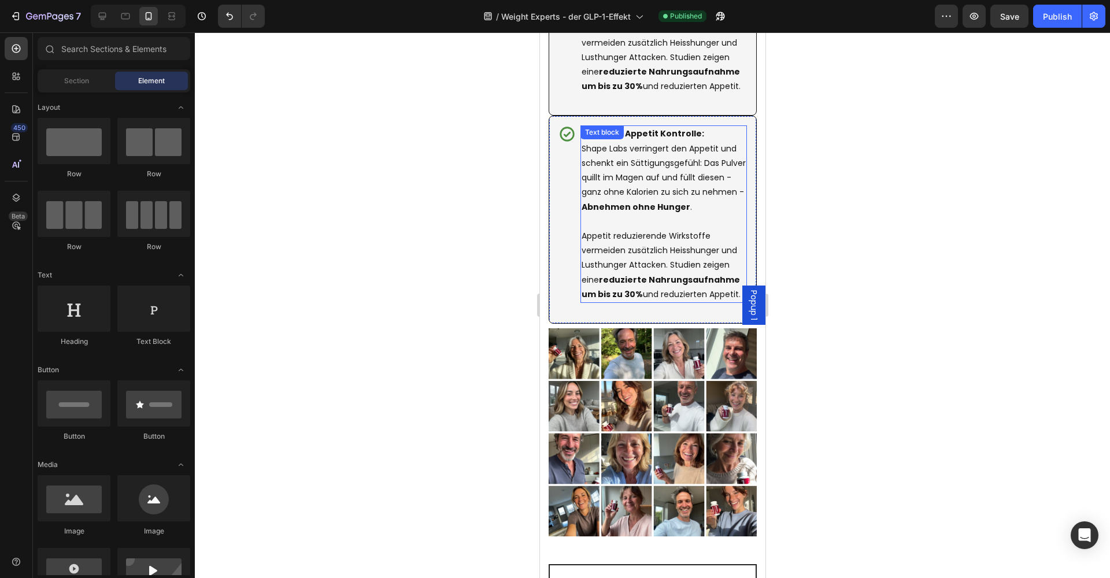
click at [665, 125] on div "Hunger & Appetit Kontrolle: Shape Labs verringert den Appetit und schenkt ein S…" at bounding box center [663, 213] width 166 height 177
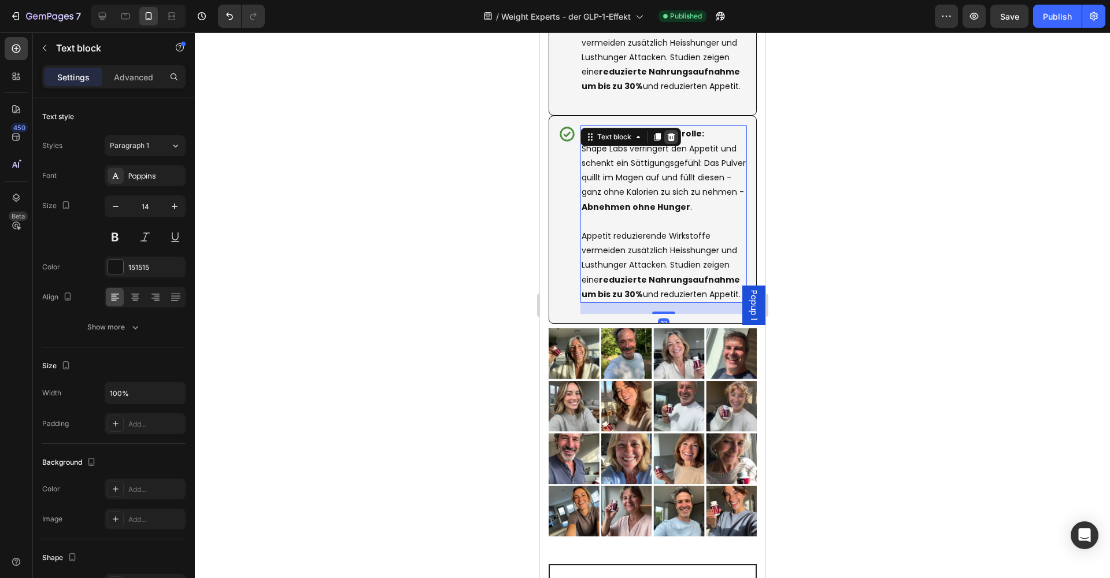
click at [665, 130] on div at bounding box center [670, 137] width 14 height 14
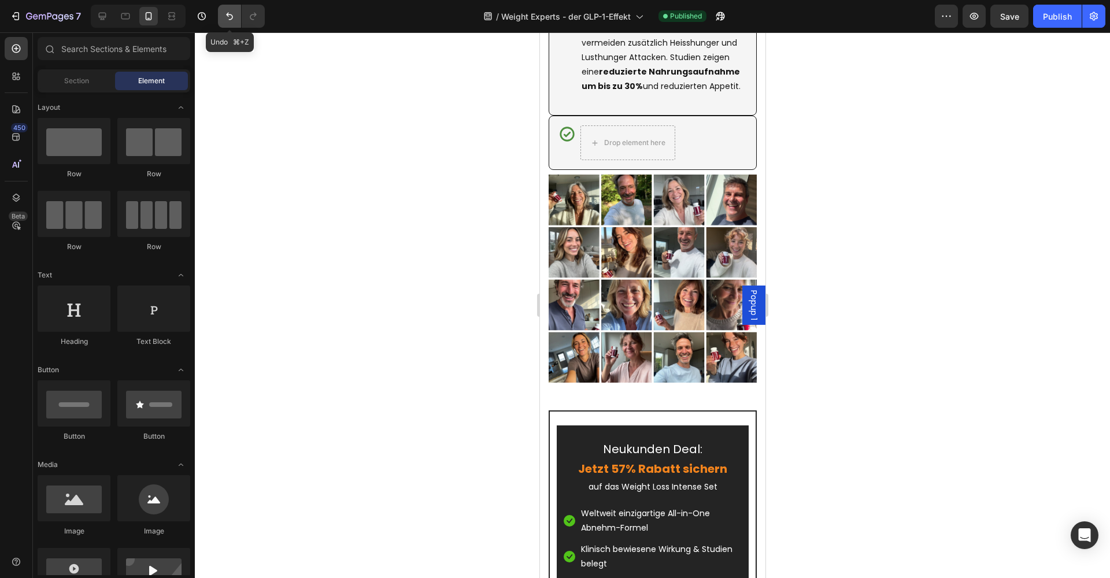
click at [233, 12] on icon "Undo/Redo" at bounding box center [230, 16] width 12 height 12
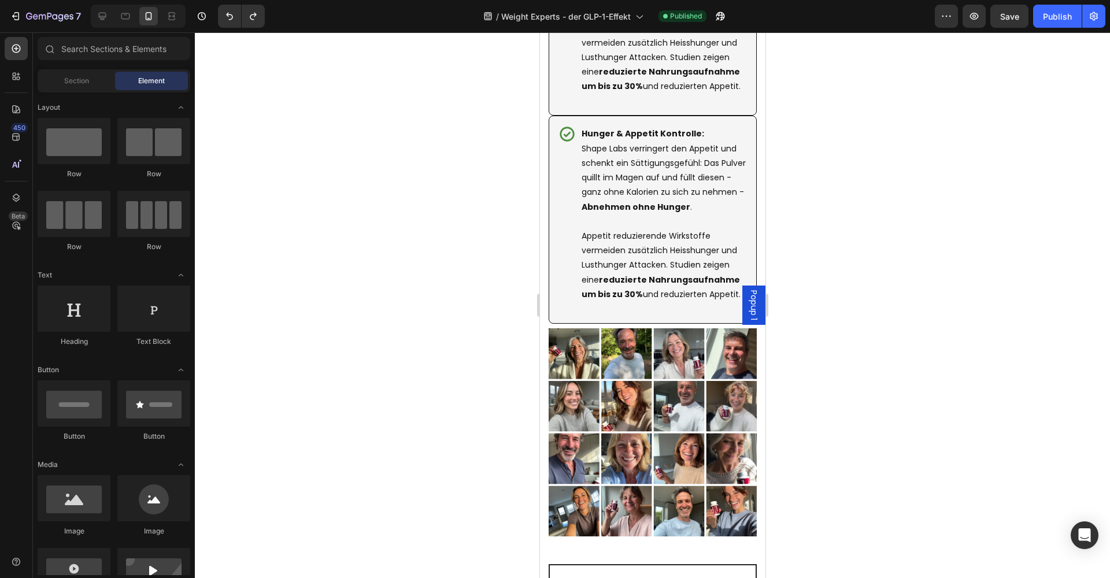
drag, startPoint x: 448, startPoint y: 195, endPoint x: 476, endPoint y: 191, distance: 27.5
click at [448, 195] on div at bounding box center [652, 305] width 915 height 546
click at [672, 214] on p at bounding box center [663, 221] width 164 height 14
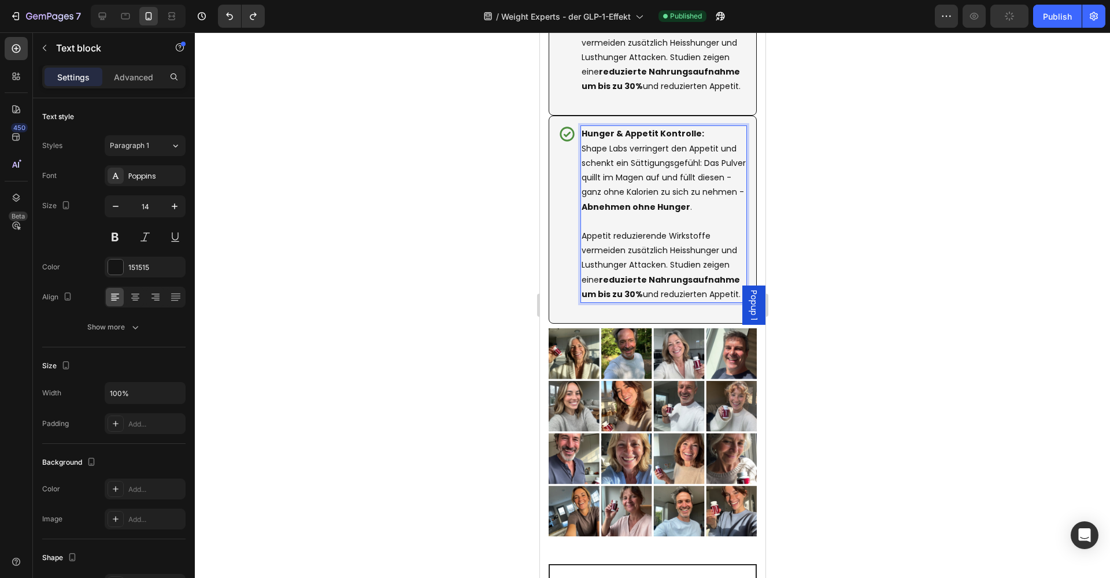
click at [672, 214] on p "Rich Text Editor. Editing area: main" at bounding box center [663, 221] width 164 height 14
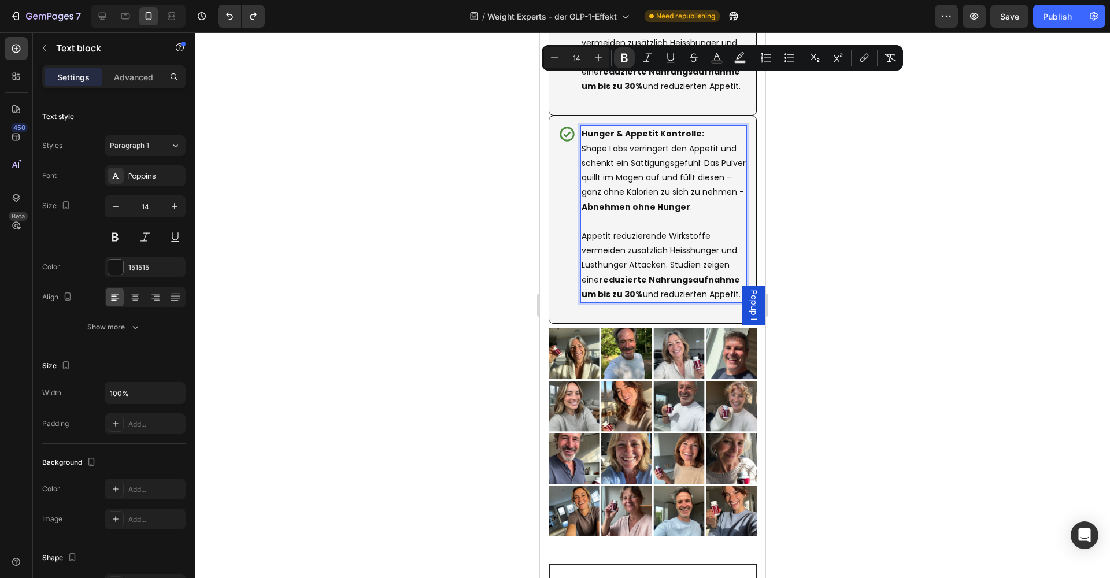
drag, startPoint x: 739, startPoint y: 240, endPoint x: 583, endPoint y: 84, distance: 221.1
click at [583, 125] on div "Hunger & Appetit Kontrolle: Shape Labs verringert den Appetit und schenkt ein S…" at bounding box center [663, 213] width 166 height 177
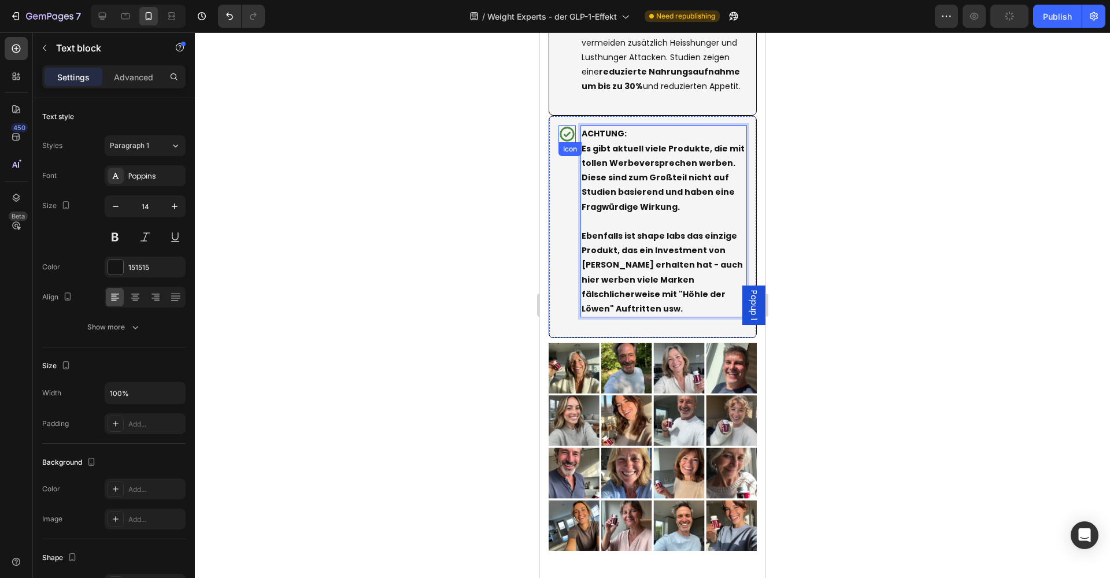
click at [564, 125] on icon at bounding box center [566, 133] width 17 height 17
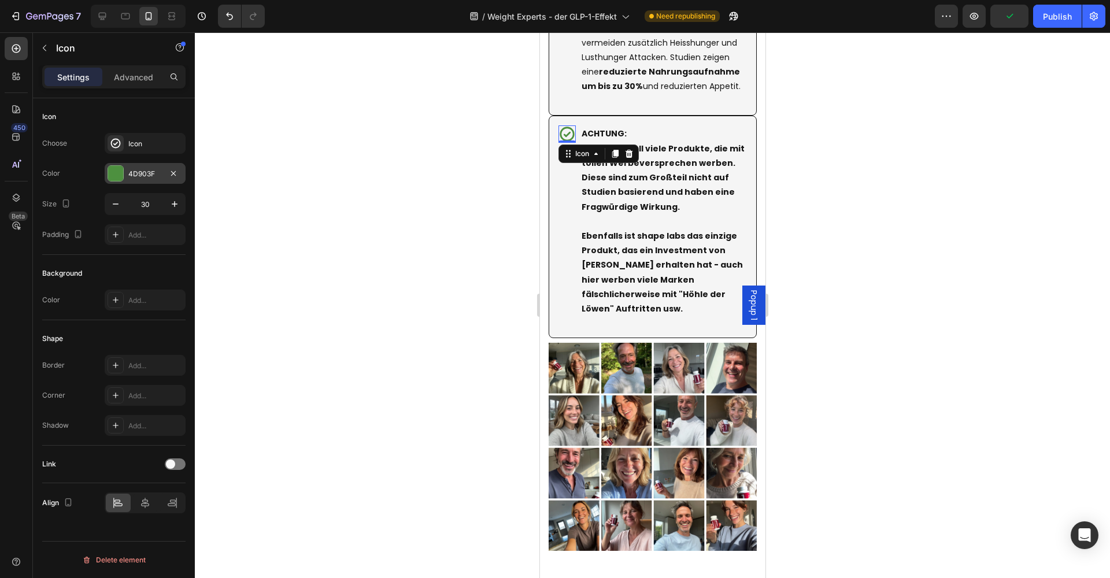
click at [118, 176] on div at bounding box center [115, 173] width 15 height 15
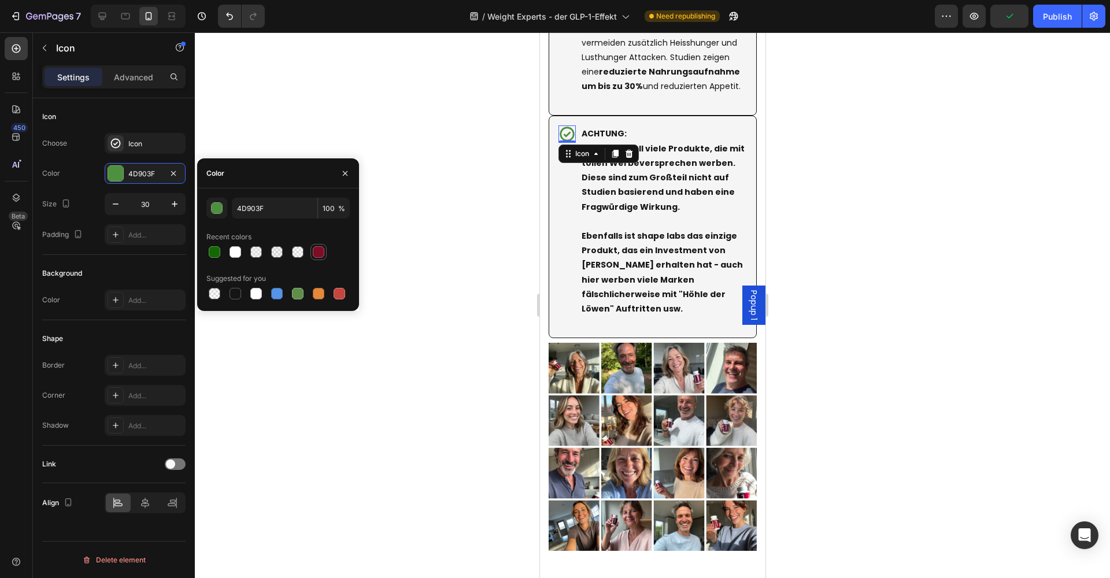
click at [318, 251] on div at bounding box center [319, 252] width 12 height 12
type input "7D0C26"
click at [135, 145] on div "Icon" at bounding box center [155, 144] width 54 height 10
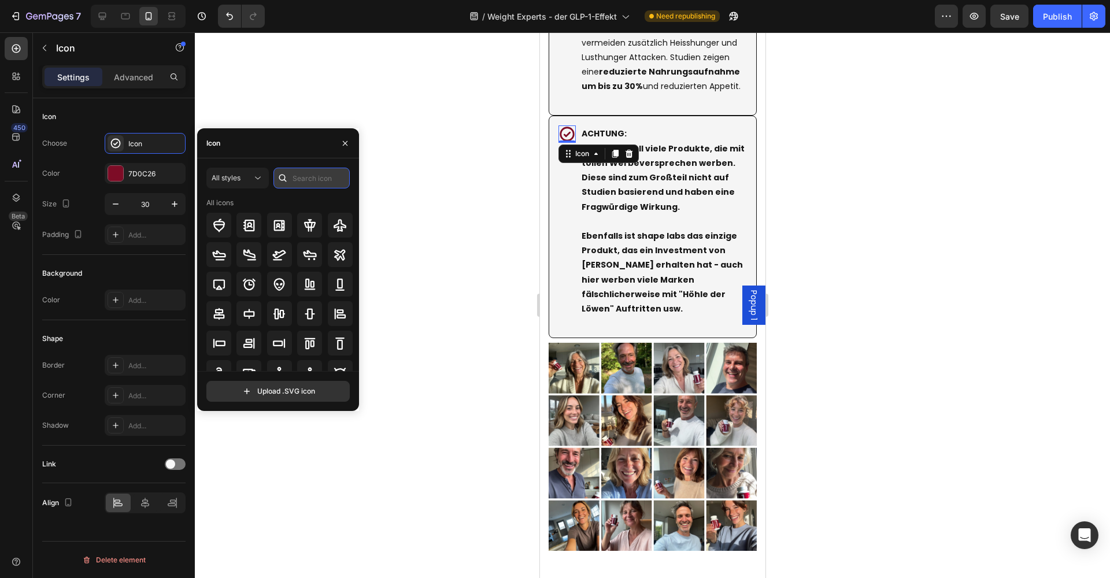
click at [314, 172] on input "text" at bounding box center [311, 178] width 76 height 21
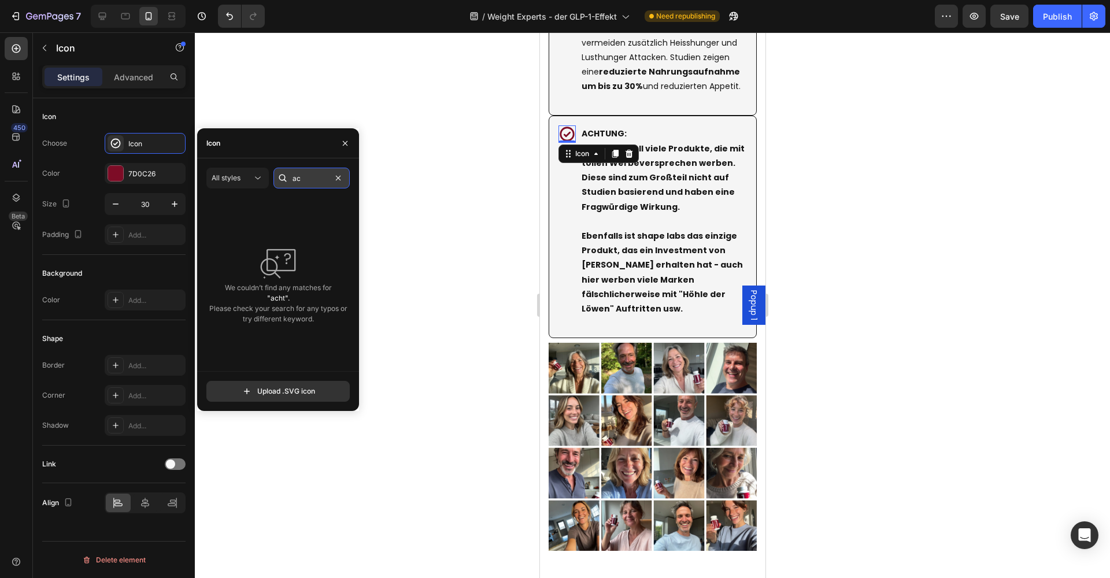
type input "a"
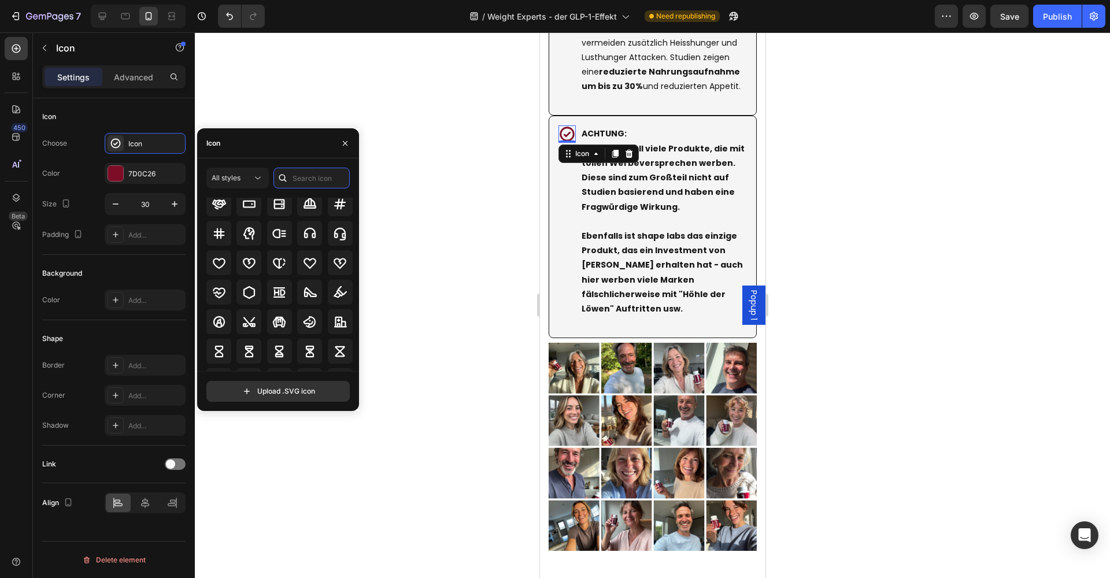
scroll to position [3765, 0]
click at [250, 294] on icon at bounding box center [249, 291] width 14 height 14
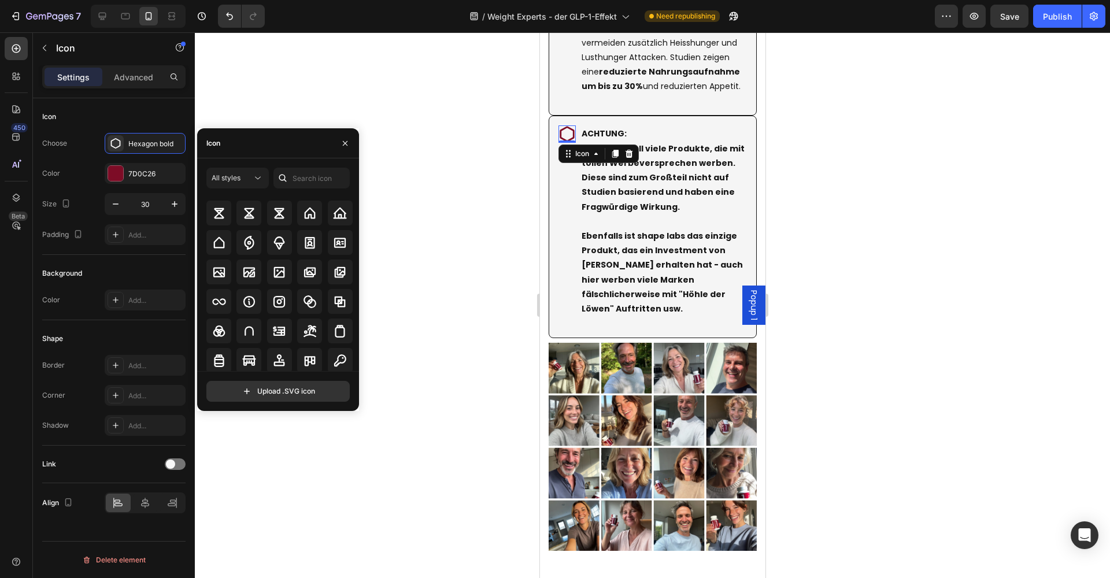
scroll to position [3925, 0]
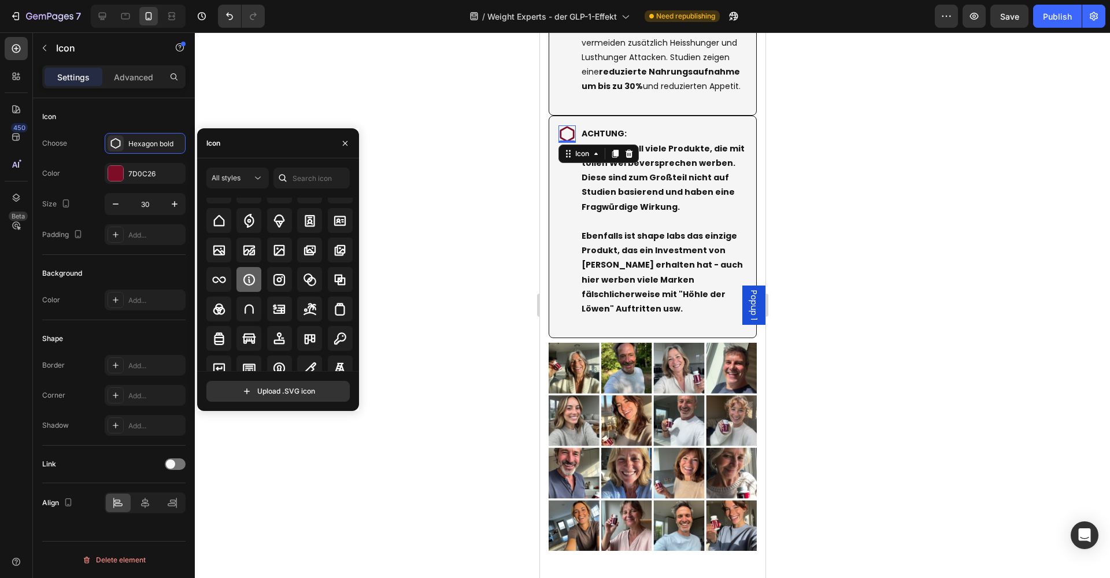
click at [251, 285] on icon at bounding box center [249, 280] width 14 height 14
click at [403, 292] on div at bounding box center [652, 305] width 915 height 546
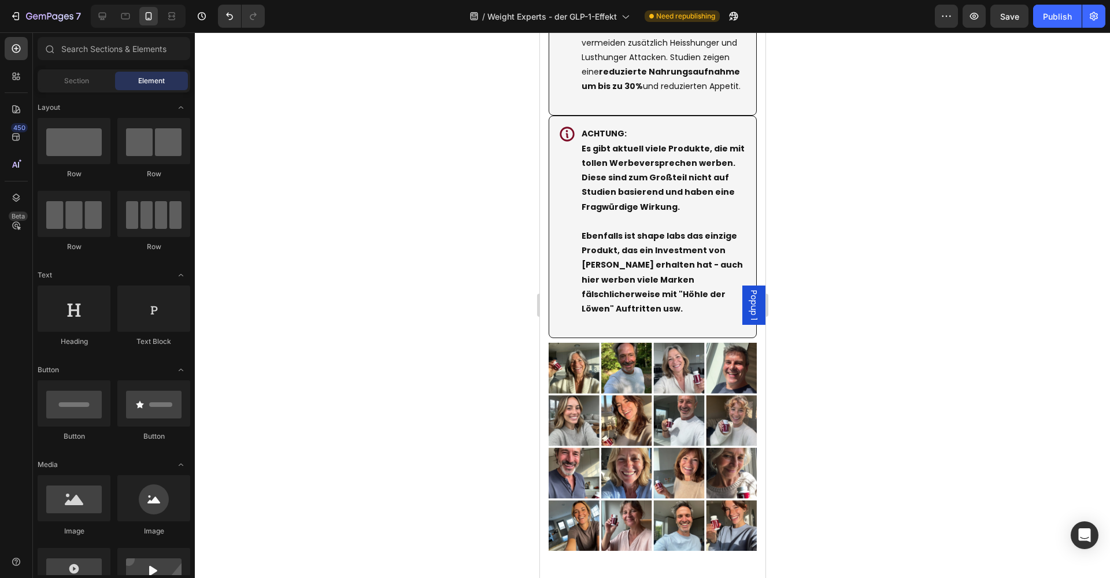
click at [827, 160] on div at bounding box center [652, 305] width 915 height 546
click at [673, 214] on p "Rich Text Editor. Editing area: main" at bounding box center [663, 221] width 164 height 14
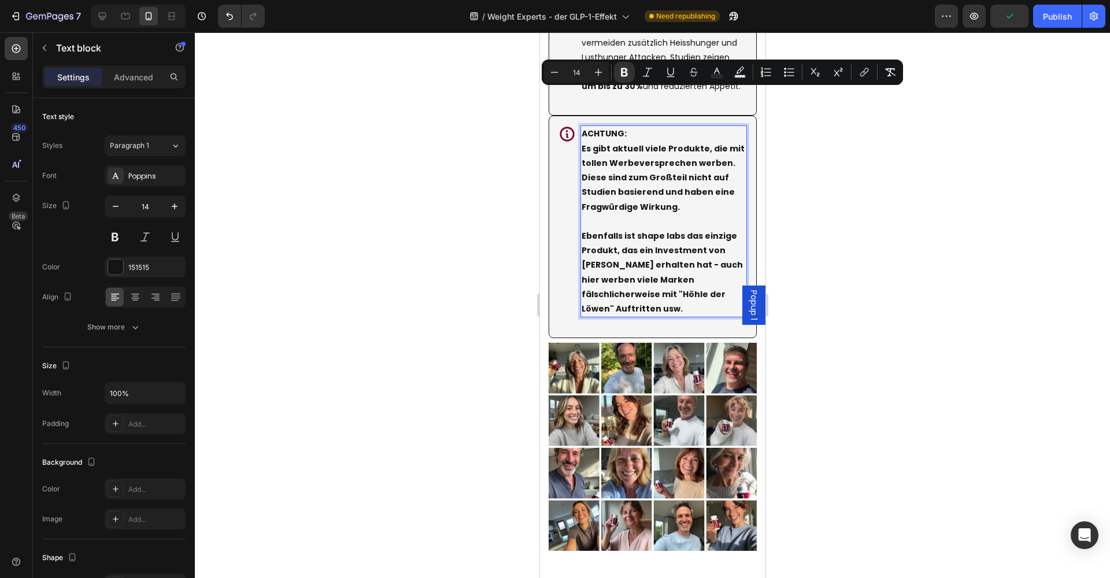
drag, startPoint x: 726, startPoint y: 237, endPoint x: 580, endPoint y: 97, distance: 202.3
click at [580, 125] on div "ACHTUNG: Es gibt aktuell viele Produkte, die mit tollen Werbeversprechen werben…" at bounding box center [663, 221] width 166 height 192
click at [620, 69] on icon "Editor contextual toolbar" at bounding box center [624, 72] width 12 height 12
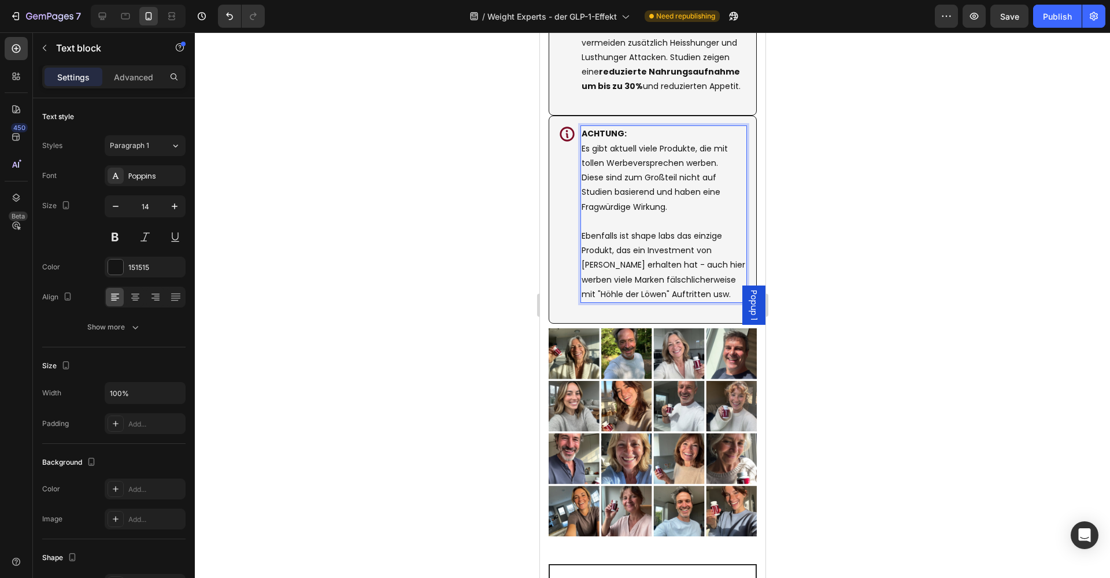
click at [829, 172] on div at bounding box center [652, 305] width 915 height 546
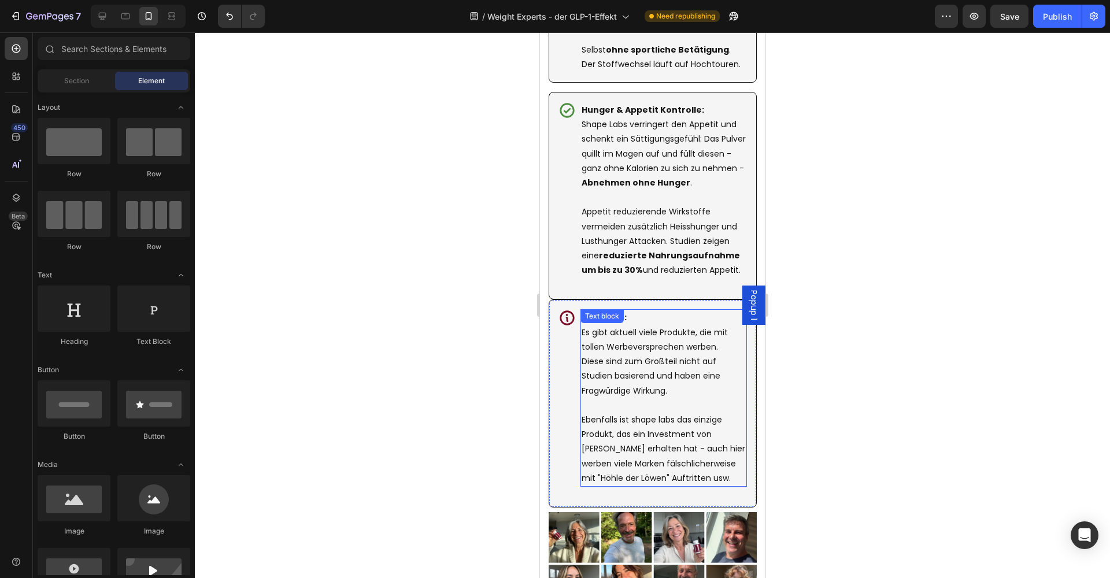
scroll to position [3209, 0]
click at [555, 310] on div "Icon ACHTUNG: Es gibt aktuell viele Produkte, die mit tollen Werbeversprechen w…" at bounding box center [652, 403] width 208 height 207
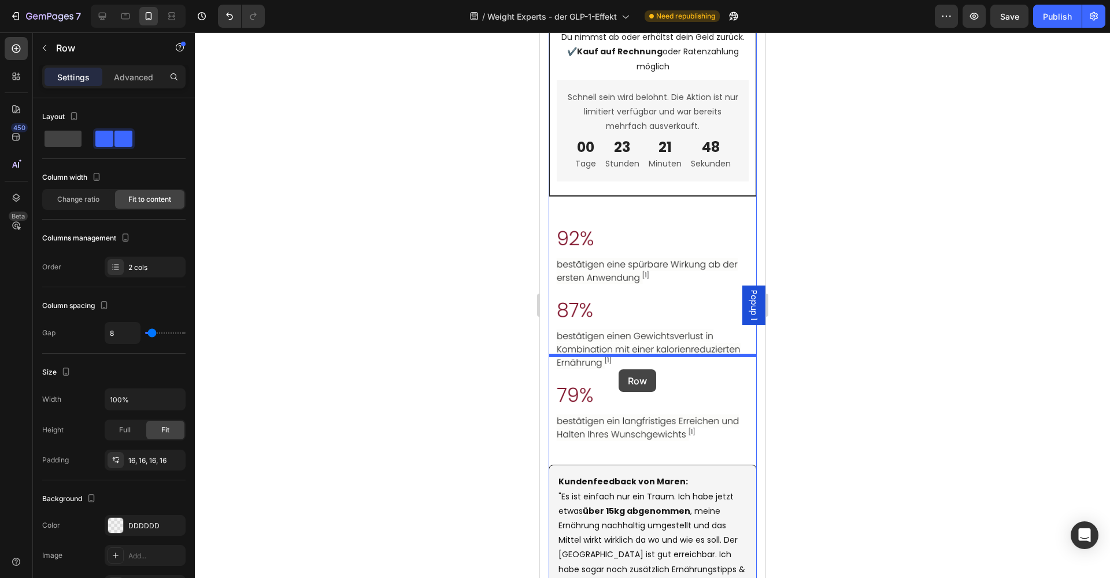
scroll to position [4240, 0]
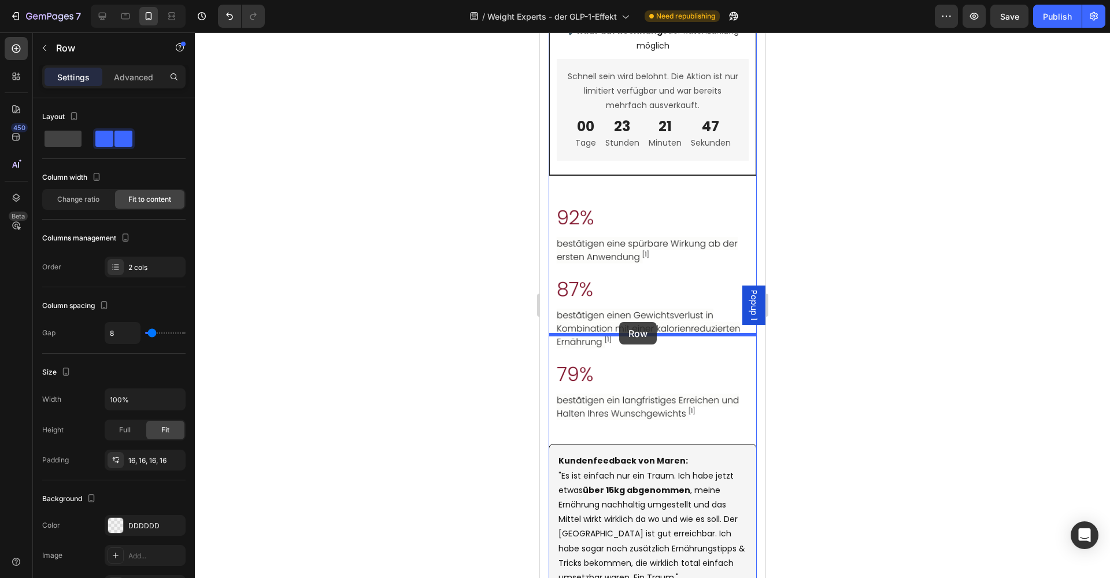
drag, startPoint x: 559, startPoint y: 291, endPoint x: 618, endPoint y: 322, distance: 66.9
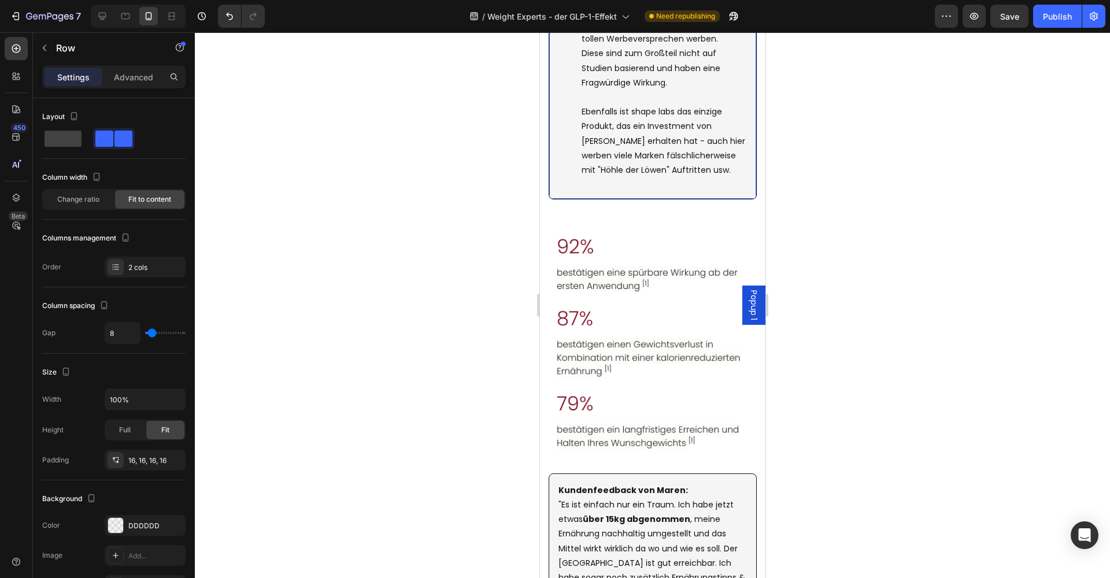
click at [826, 243] on div at bounding box center [652, 305] width 915 height 546
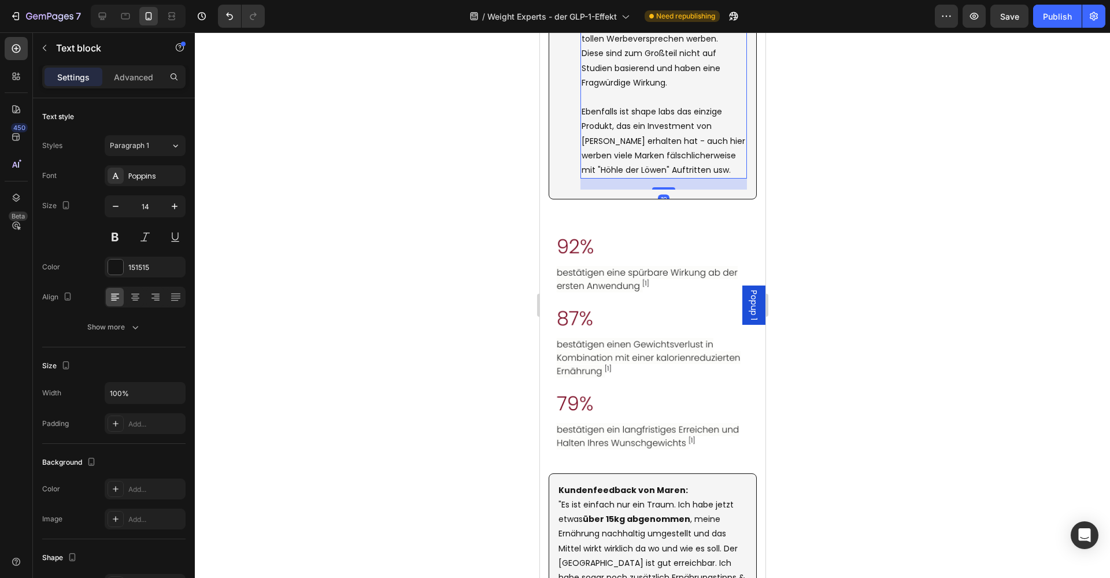
click at [692, 90] on p "Diese sind zum Großteil nicht auf Studien basierend und haben eine Fragwürdige …" at bounding box center [663, 68] width 164 height 44
click at [688, 90] on p "Diese sind zum Großteil nicht auf Studien basierend und haben eine Fragwürdige …" at bounding box center [663, 68] width 164 height 44
click at [854, 188] on div at bounding box center [652, 305] width 915 height 546
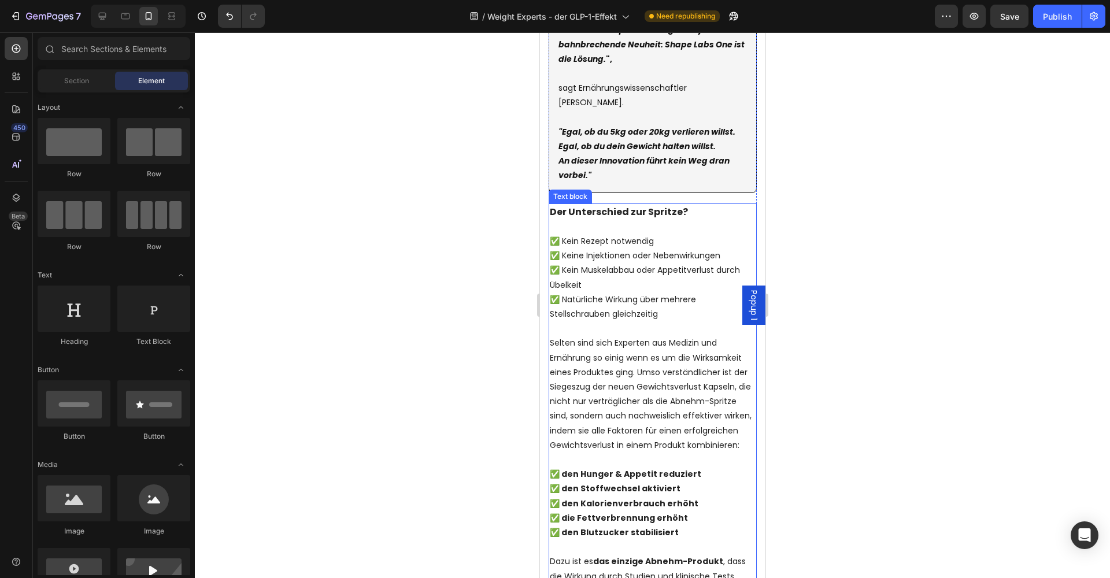
scroll to position [917, 0]
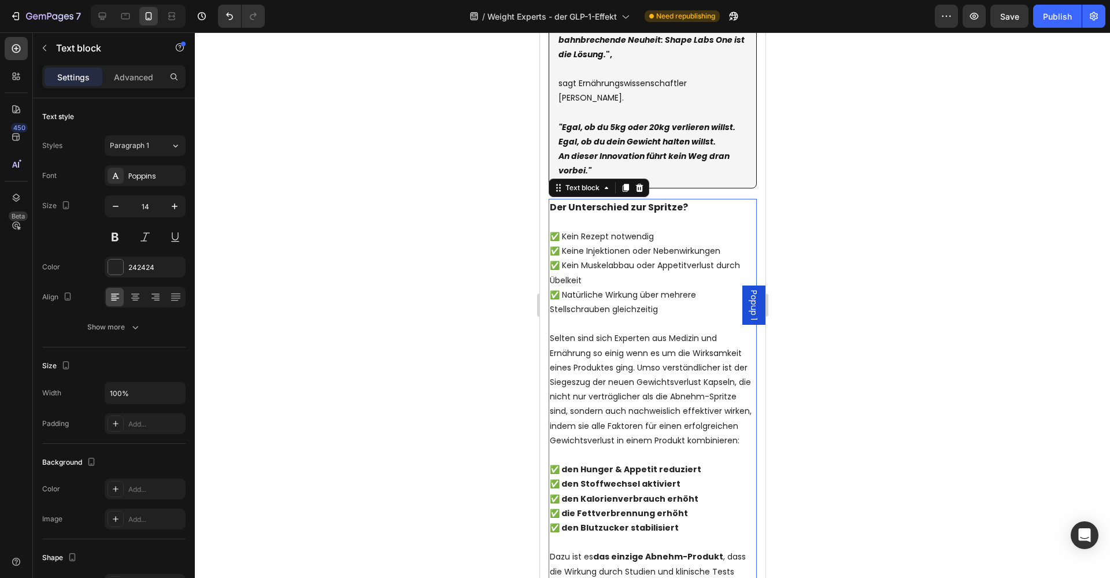
click at [683, 203] on p "Der Unterschied zur Spritze?" at bounding box center [652, 207] width 206 height 15
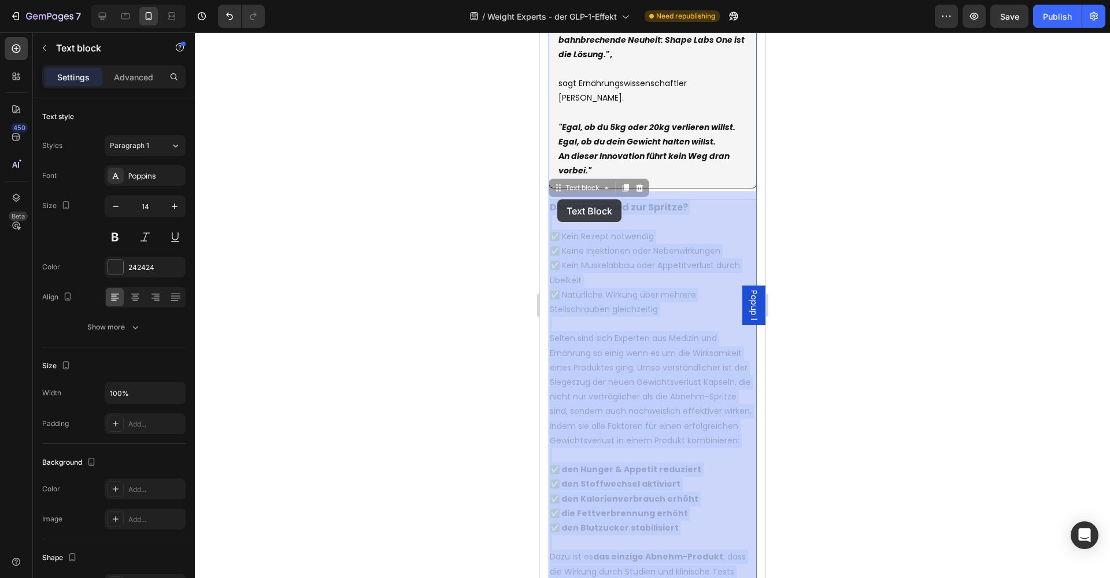
drag, startPoint x: 691, startPoint y: 199, endPoint x: 568, endPoint y: 201, distance: 123.1
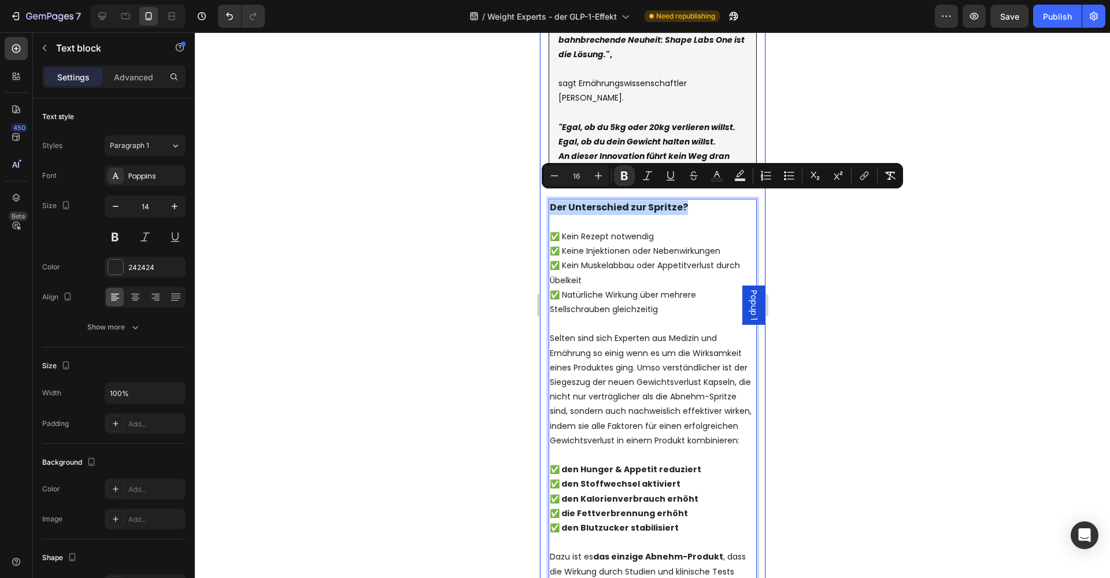
drag, startPoint x: 678, startPoint y: 201, endPoint x: 547, endPoint y: 200, distance: 131.2
click at [594, 176] on icon "Editor contextual toolbar" at bounding box center [598, 176] width 12 height 12
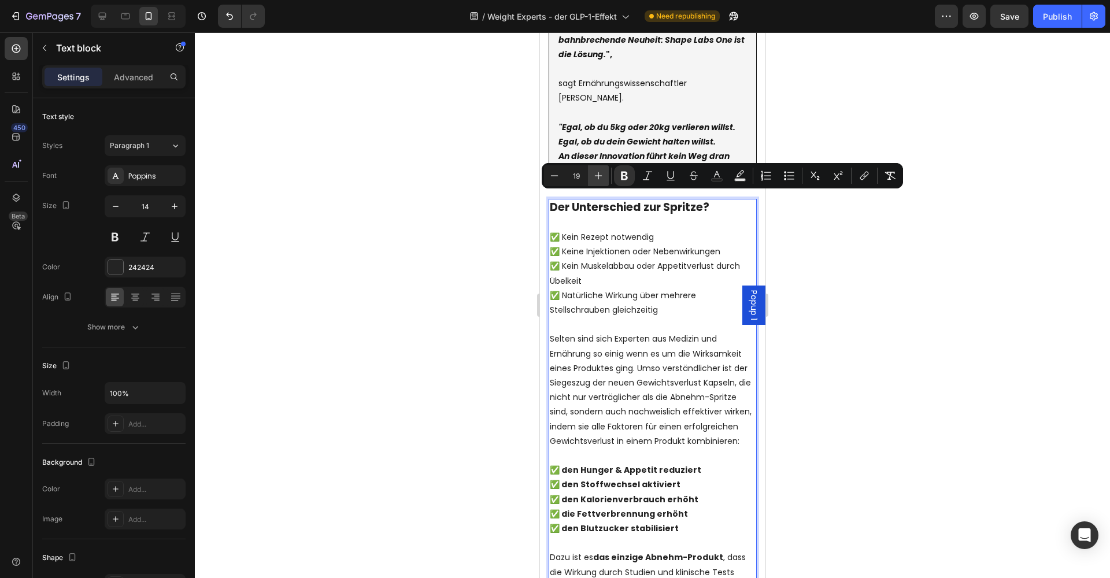
click at [594, 176] on icon "Editor contextual toolbar" at bounding box center [598, 176] width 12 height 12
type input "20"
drag, startPoint x: 826, startPoint y: 251, endPoint x: 798, endPoint y: 253, distance: 27.8
click at [826, 251] on div at bounding box center [652, 305] width 915 height 546
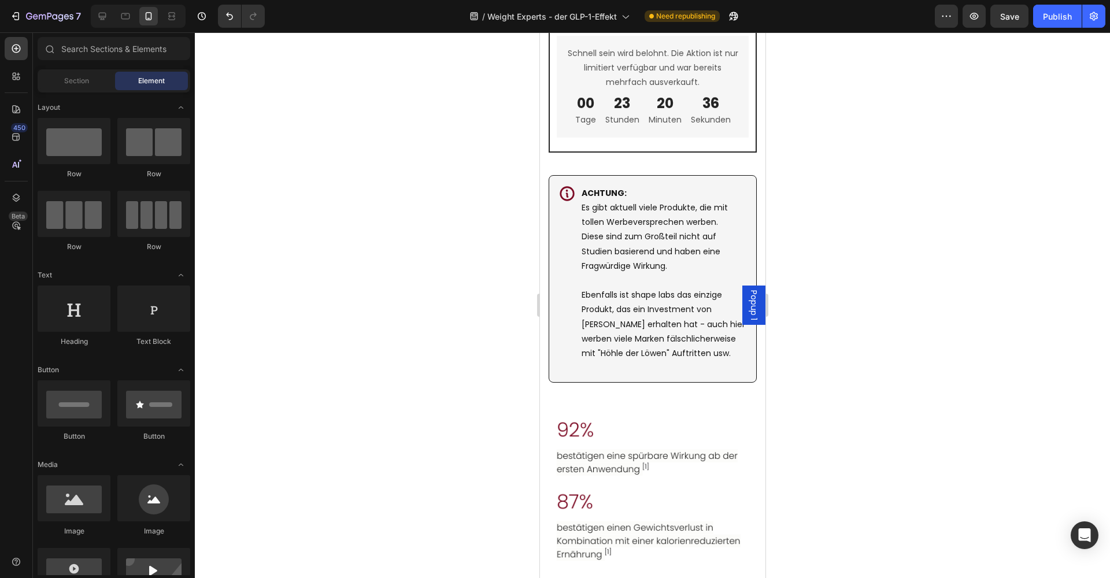
scroll to position [4059, 0]
click at [555, 342] on div "Icon ACHTUNG: Es gibt aktuell viele Produkte, die mit tollen Werbeversprechen w…" at bounding box center [652, 276] width 208 height 207
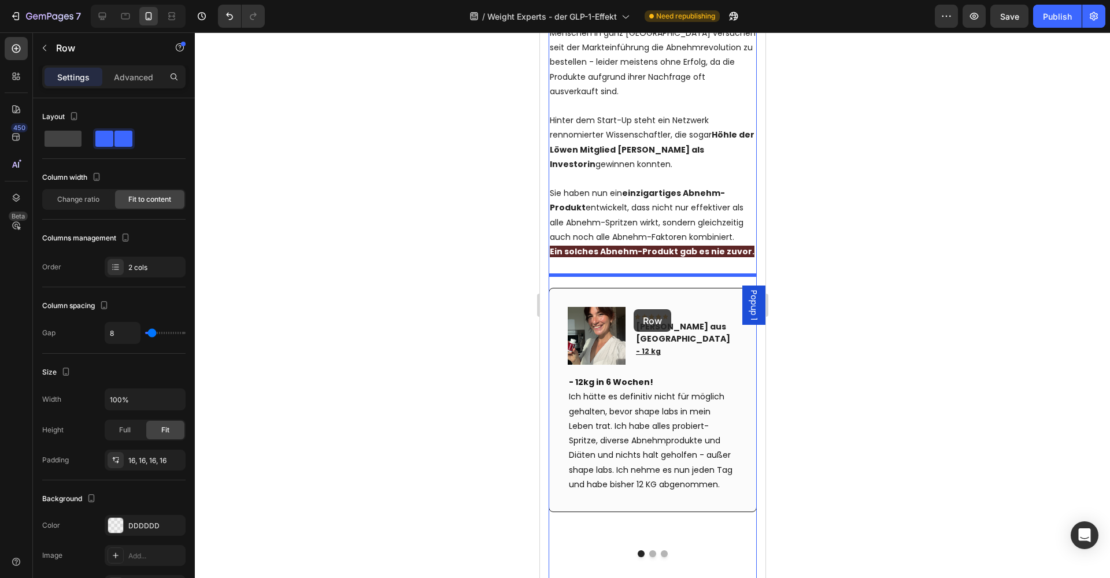
scroll to position [1606, 0]
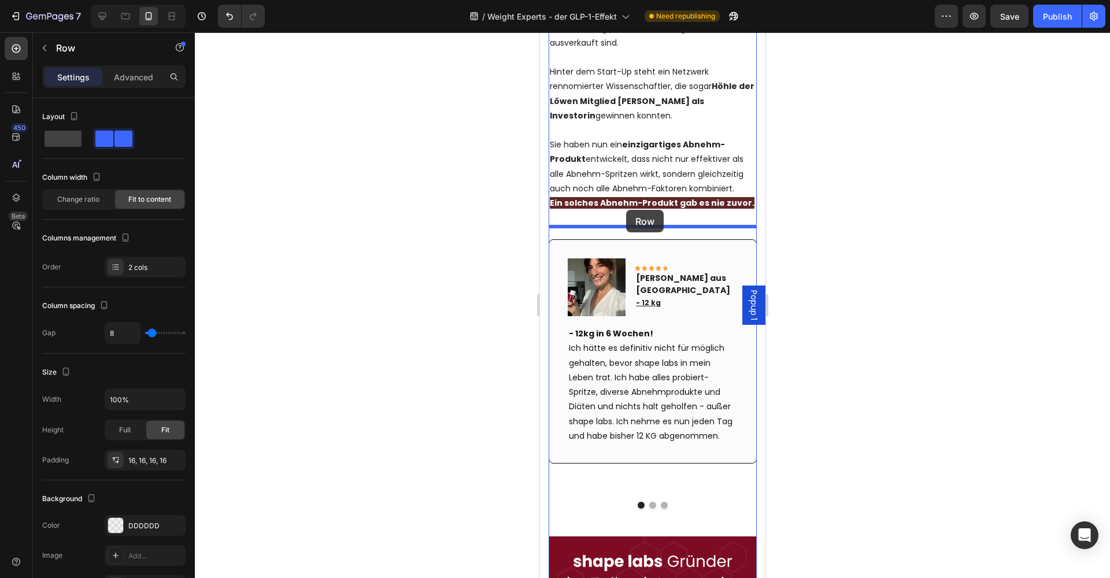
drag, startPoint x: 559, startPoint y: 321, endPoint x: 625, endPoint y: 210, distance: 129.5
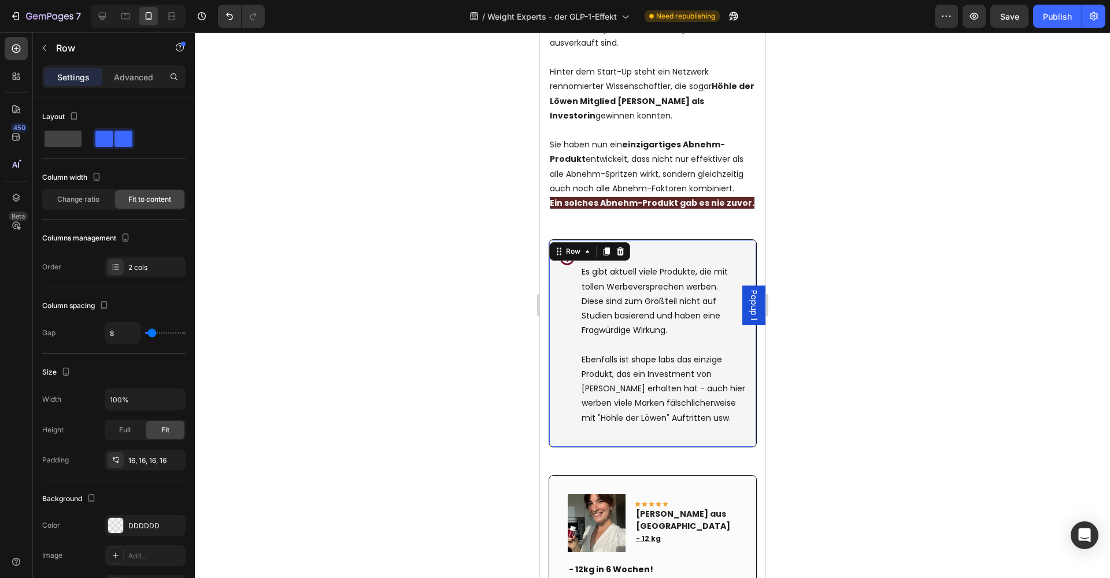
click at [835, 249] on div at bounding box center [652, 305] width 915 height 546
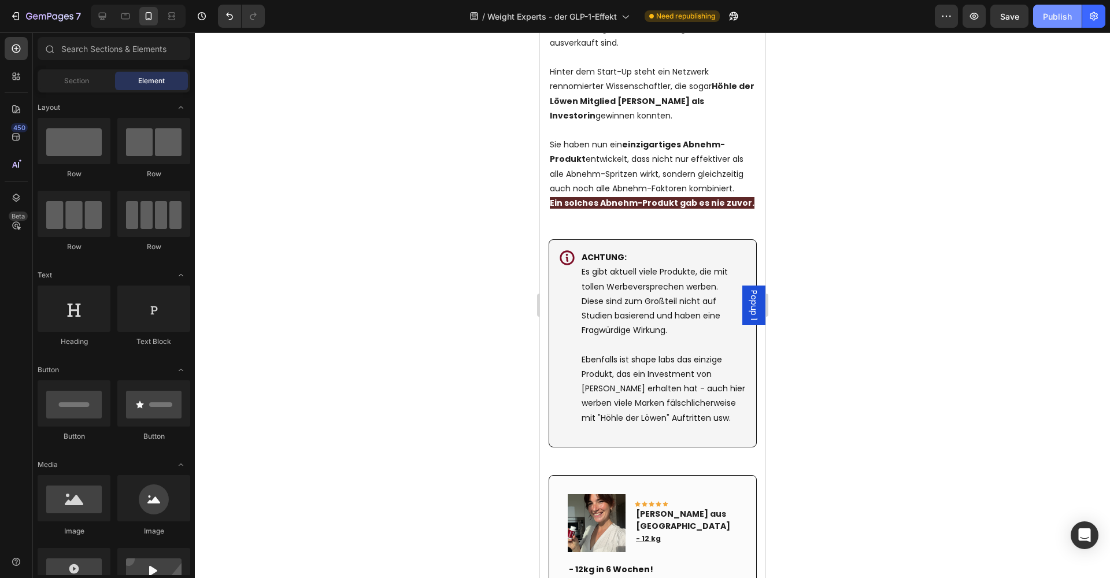
click at [1051, 17] on div "Publish" at bounding box center [1057, 16] width 29 height 12
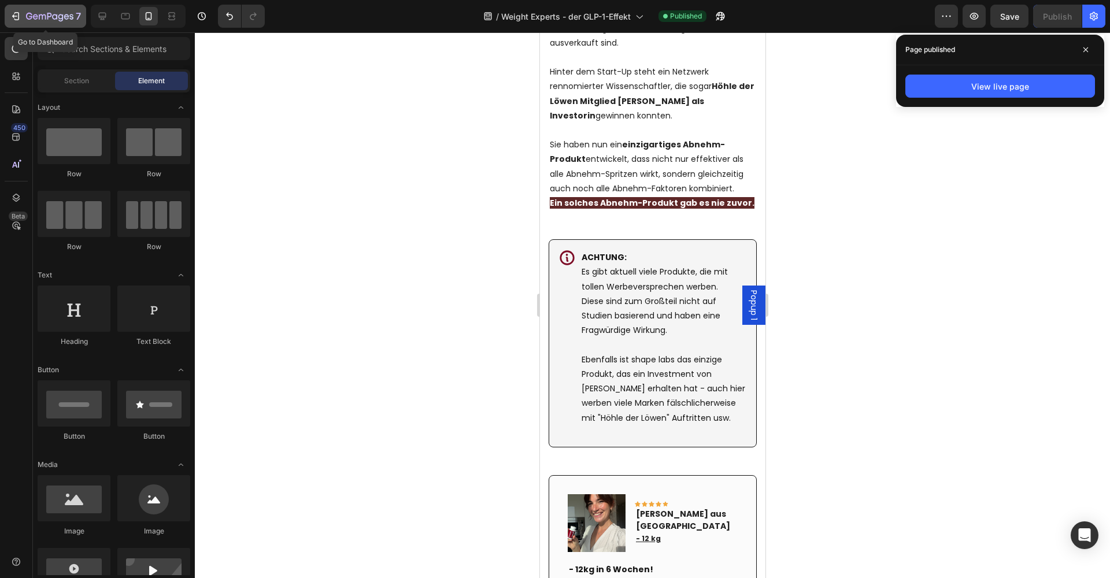
click at [21, 17] on icon "button" at bounding box center [16, 16] width 12 height 12
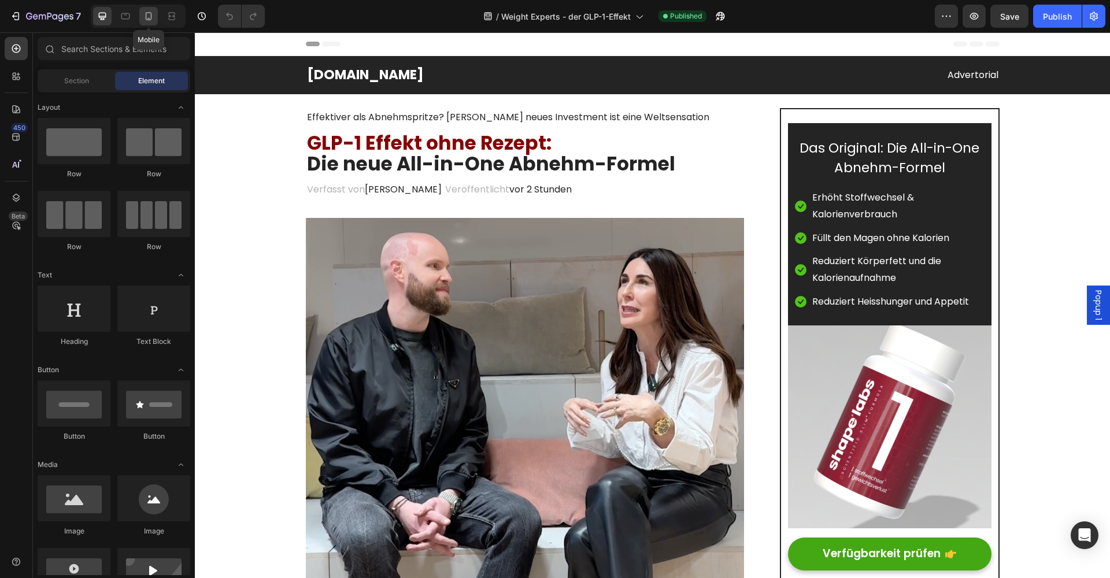
click at [152, 18] on icon at bounding box center [149, 16] width 12 height 12
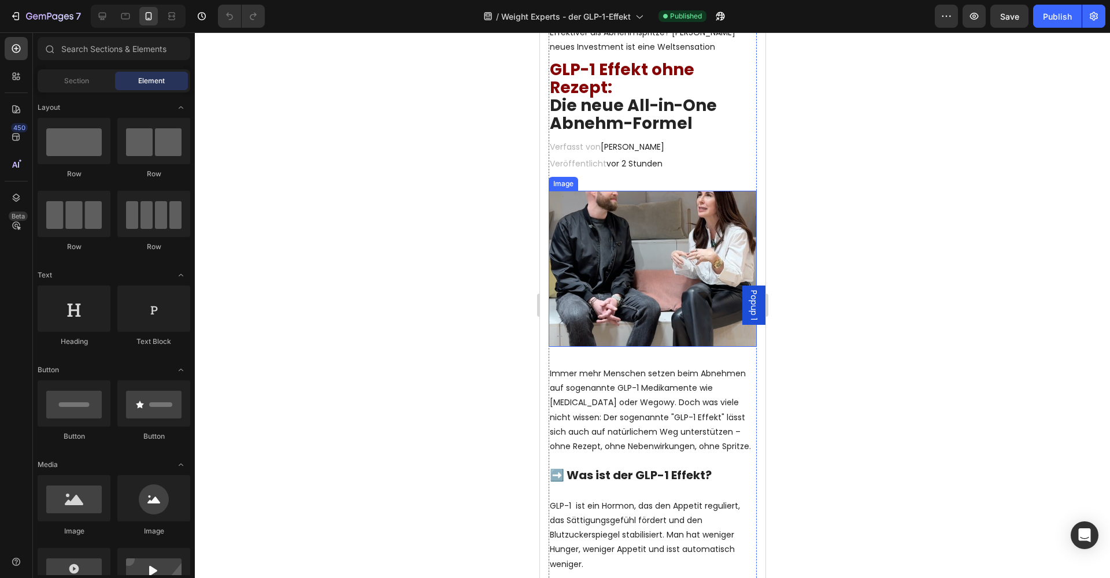
scroll to position [97, 0]
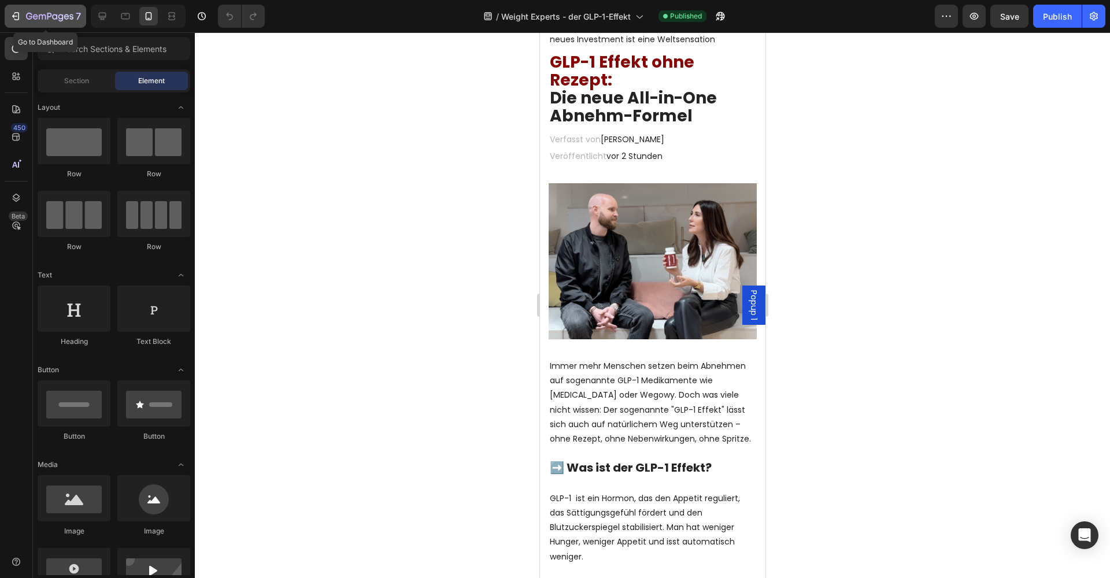
click at [16, 19] on icon "button" at bounding box center [16, 16] width 12 height 12
